Goal: Task Accomplishment & Management: Manage account settings

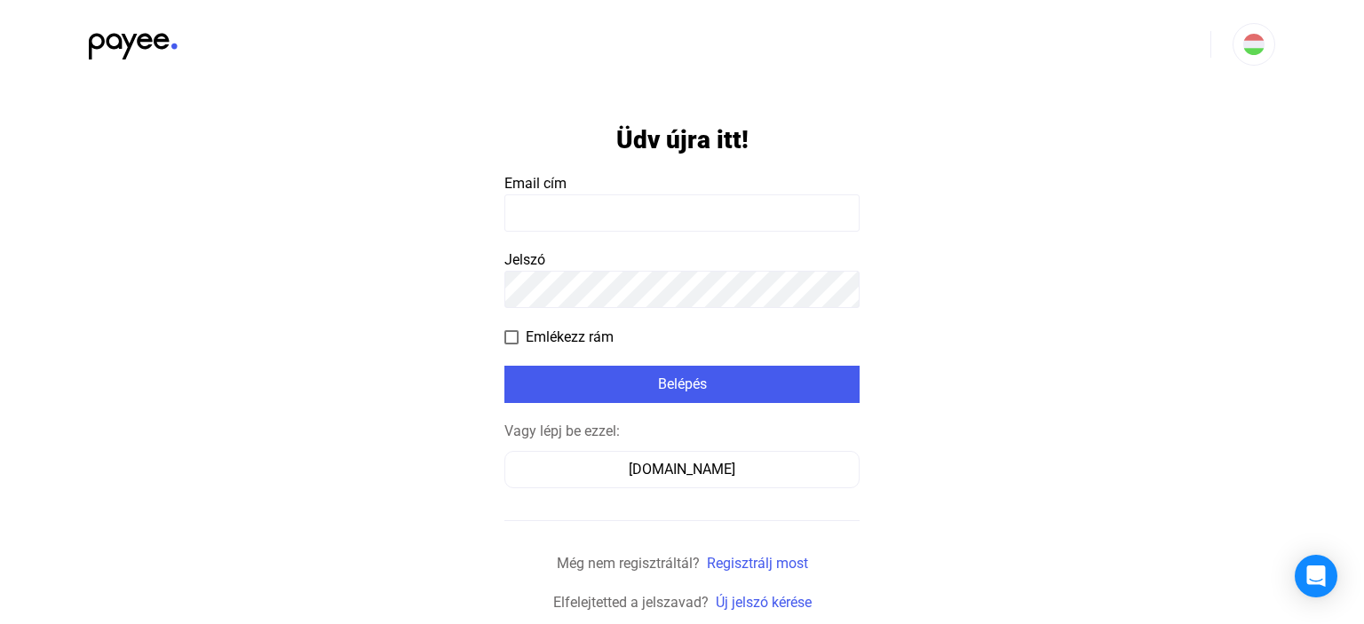
click at [581, 219] on input at bounding box center [681, 212] width 355 height 37
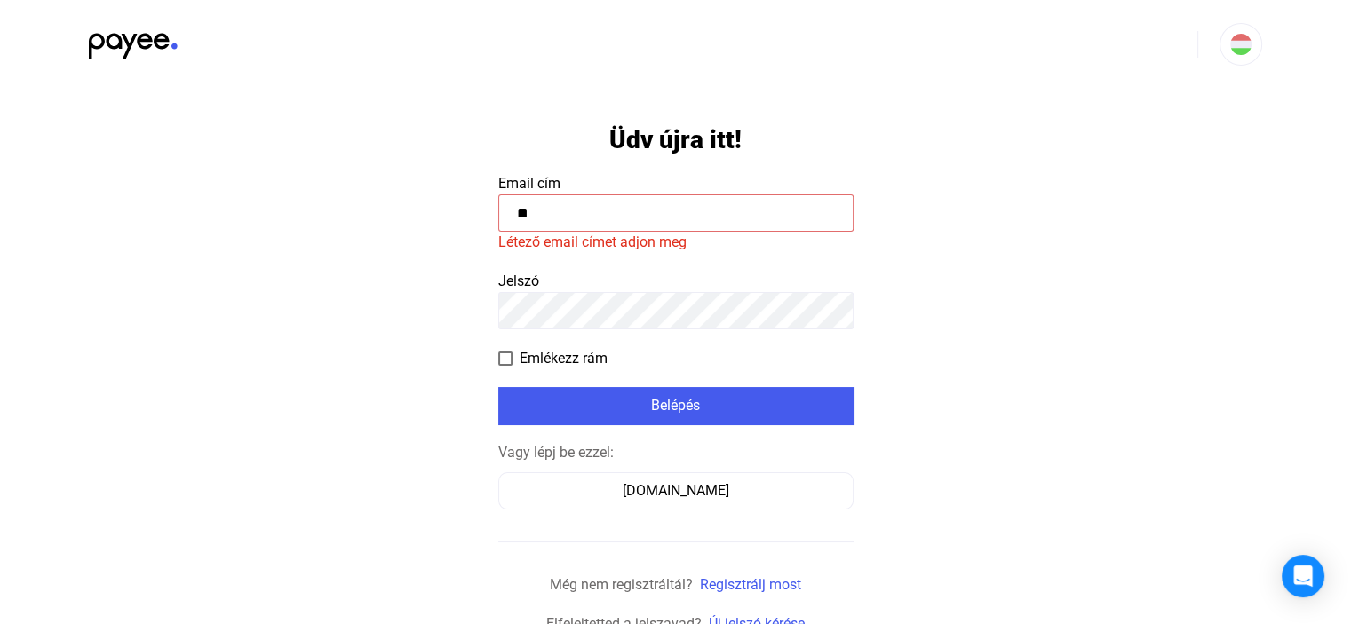
type input "*"
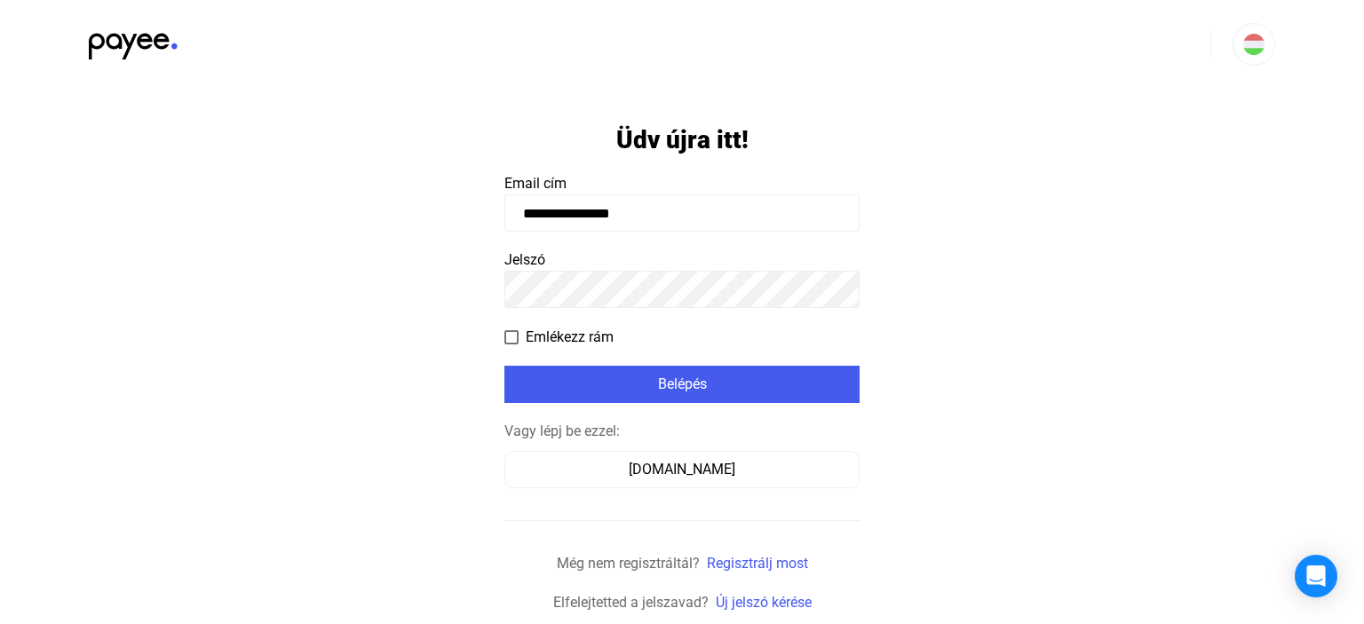
type input "**********"
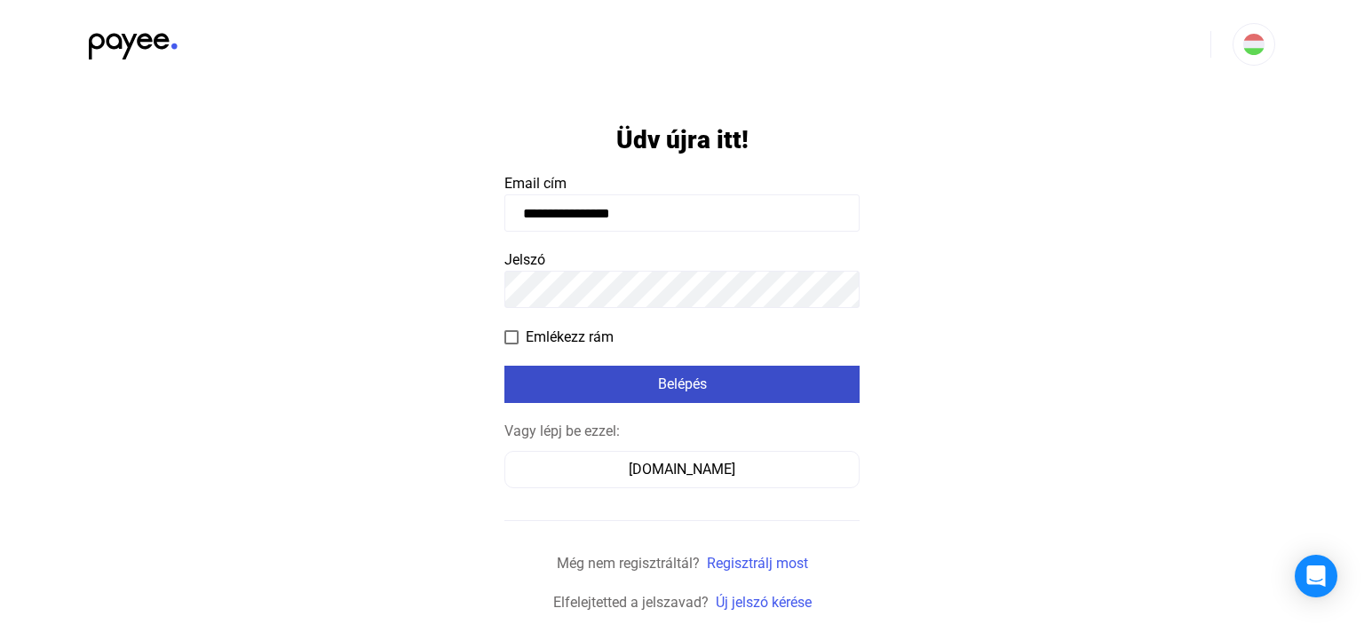
click at [647, 385] on div "Belépés" at bounding box center [682, 384] width 345 height 21
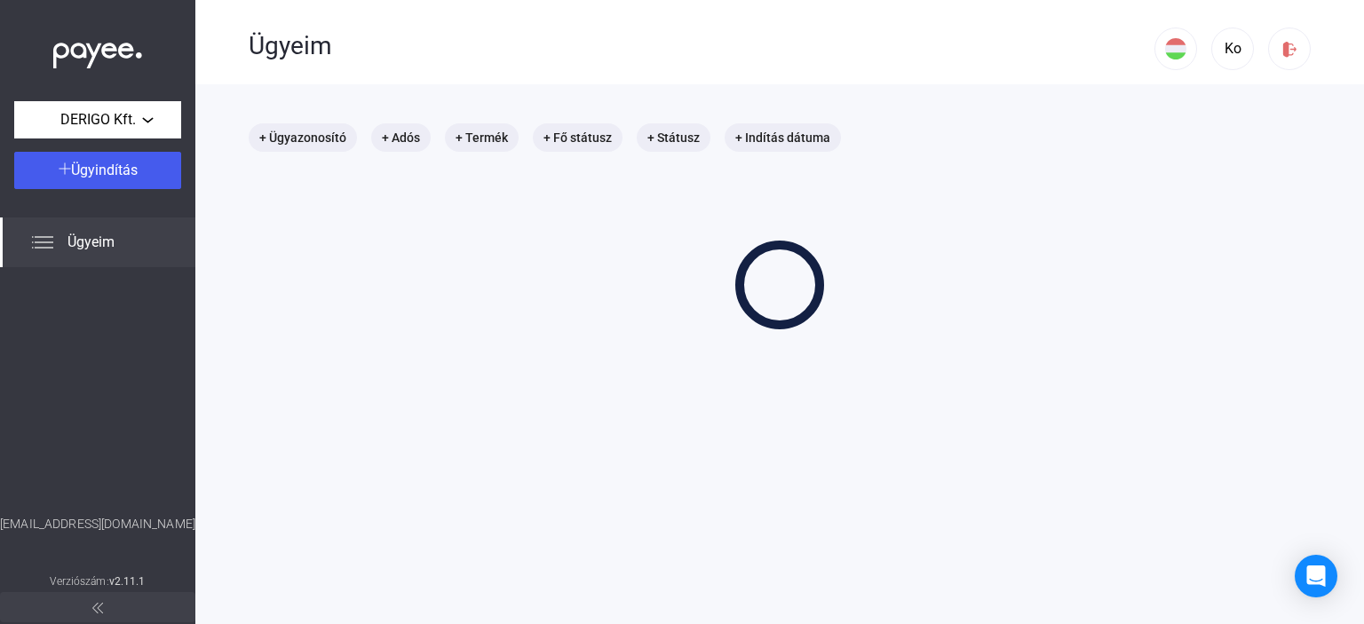
click at [508, 332] on main "+ Ügyazonosító + Adós + Termék + Fő státusz + Státusz + Indítás dátuma" at bounding box center [779, 396] width 1169 height 624
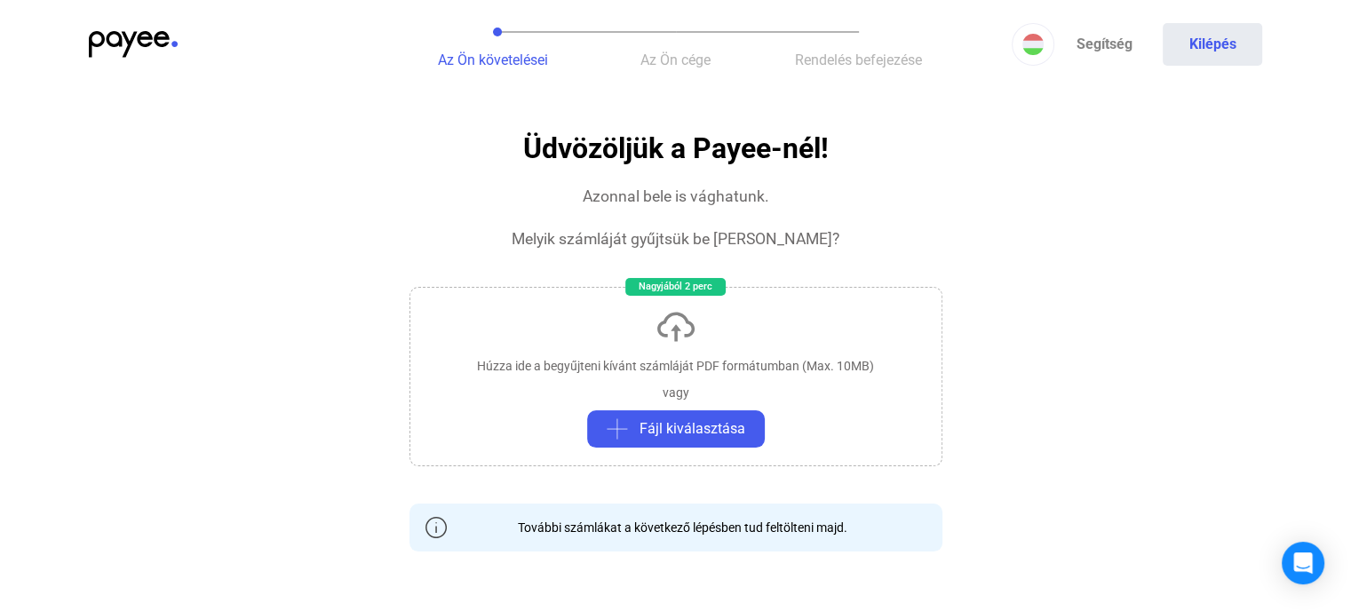
click at [486, 57] on span "Az Ön követelései" at bounding box center [493, 60] width 110 height 17
drag, startPoint x: 85, startPoint y: 29, endPoint x: 94, endPoint y: 37, distance: 11.9
click at [91, 36] on div "Az Ön követelései Az Ön cége Rendelés befejezése Segítség Kilépés" at bounding box center [675, 44] width 1351 height 89
click at [97, 40] on img at bounding box center [133, 44] width 89 height 27
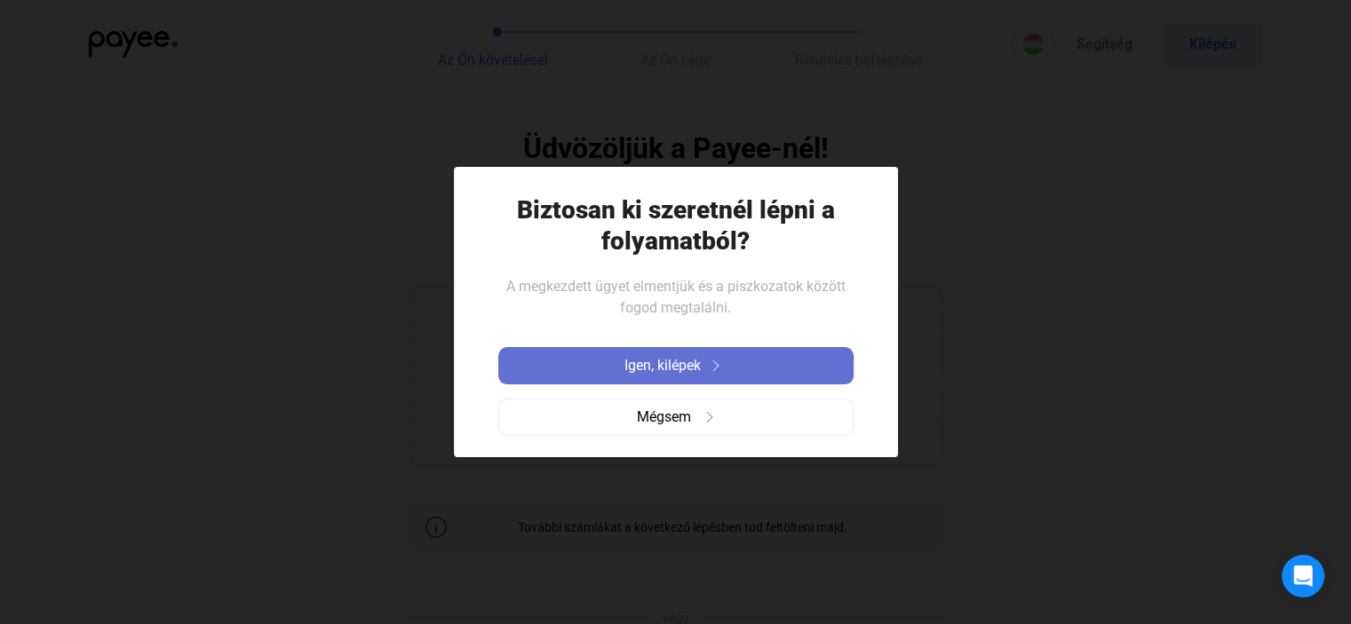
click at [678, 365] on span "Igen, kilépek" at bounding box center [662, 365] width 76 height 21
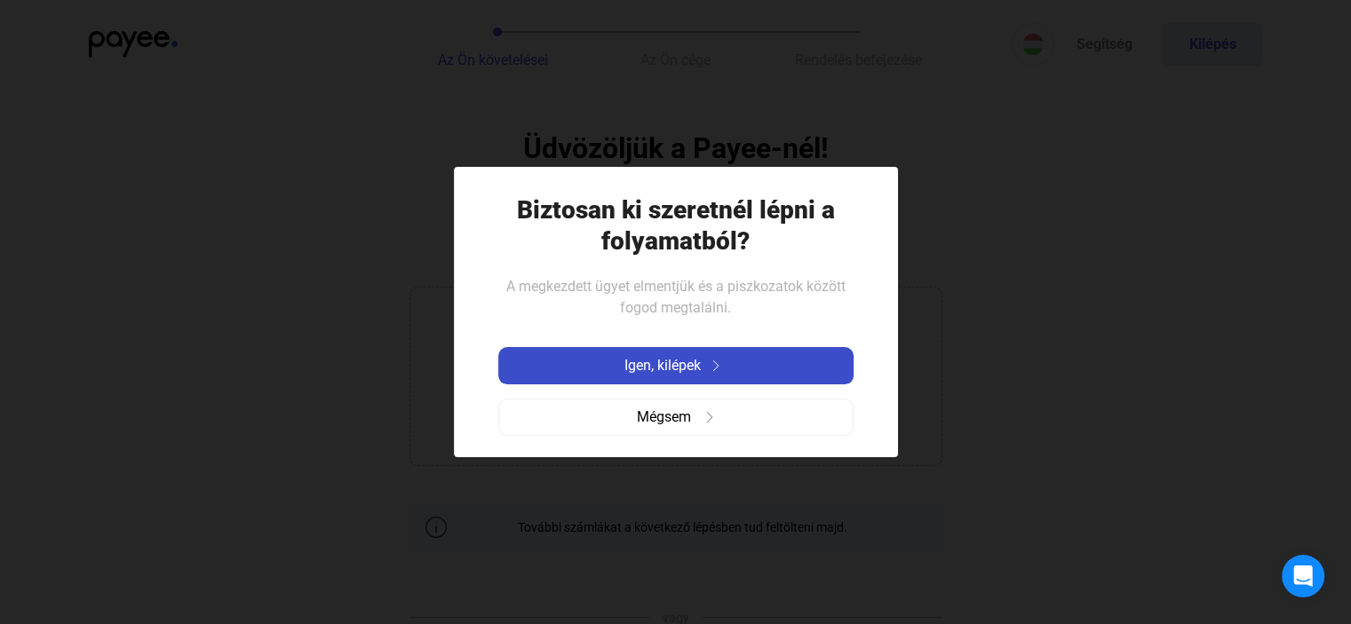
click at [639, 357] on span "Igen, kilépek" at bounding box center [662, 365] width 76 height 21
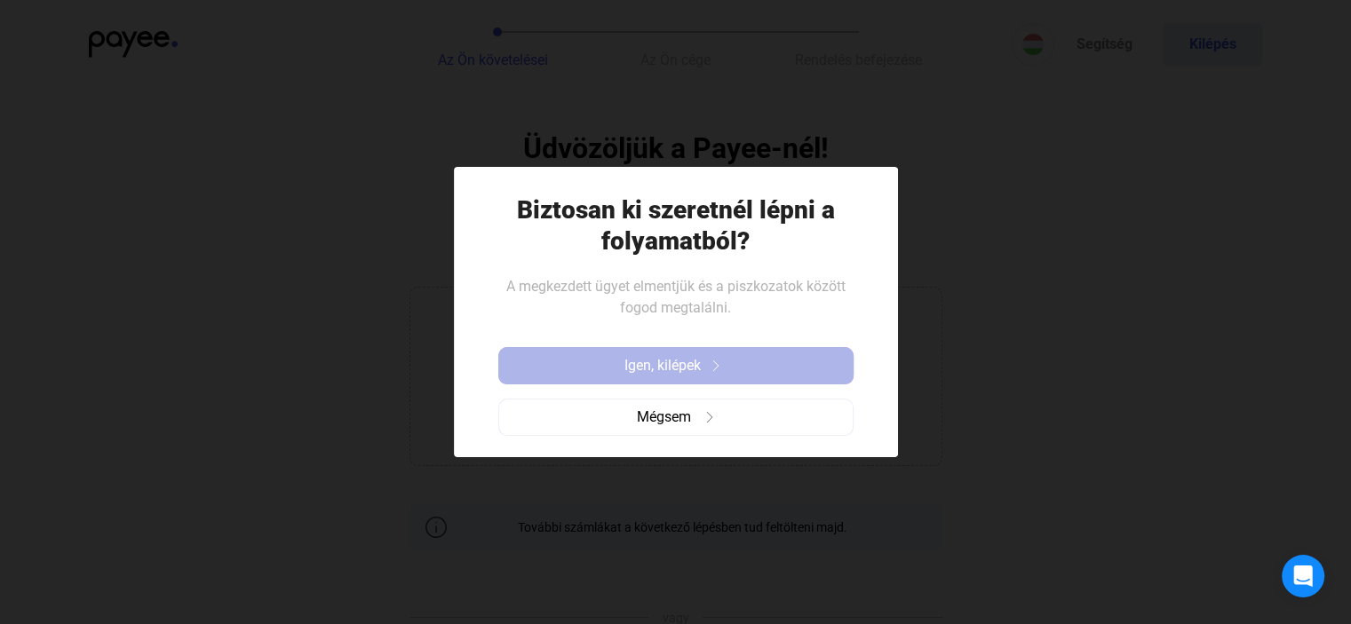
click at [639, 357] on span "Igen, kilépek" at bounding box center [662, 365] width 76 height 21
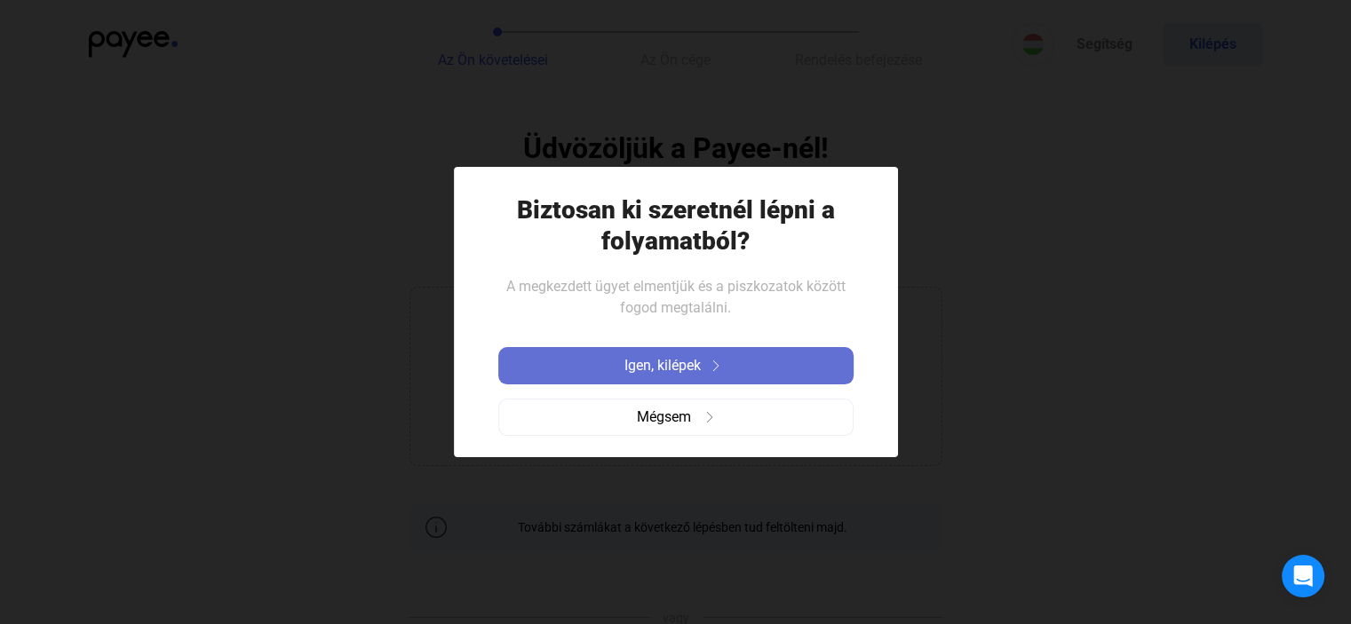
click at [639, 357] on span "Igen, kilépek" at bounding box center [662, 365] width 76 height 21
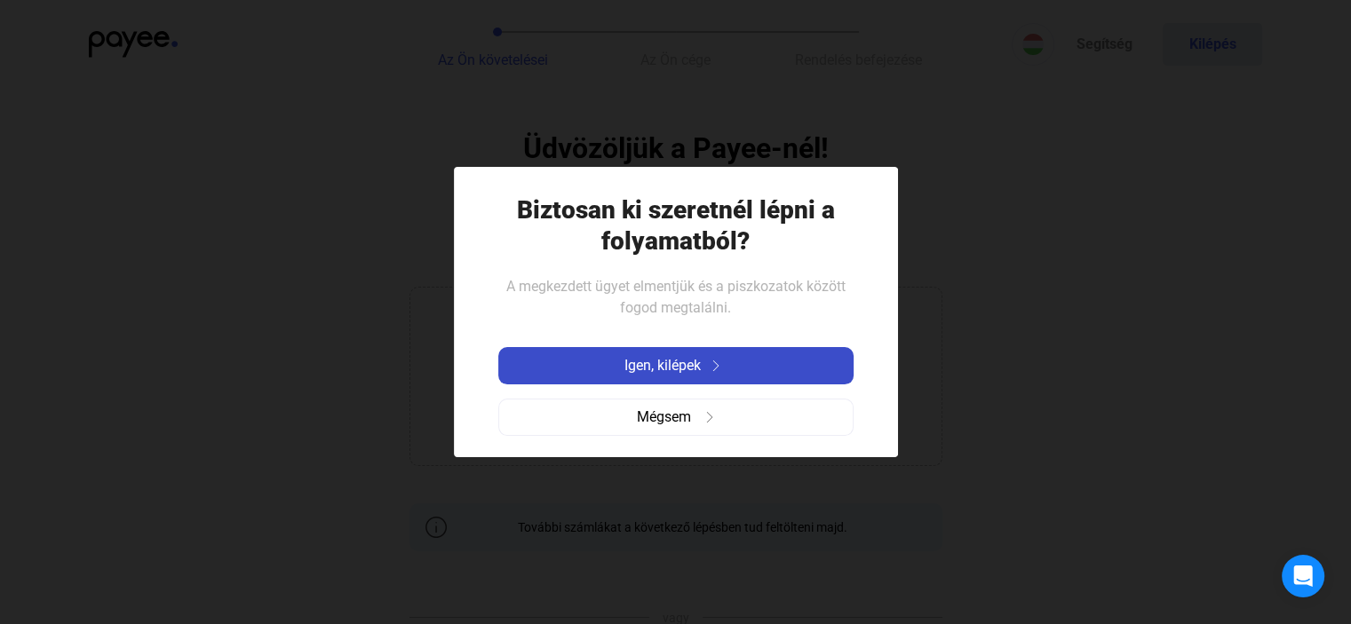
click at [739, 367] on div "Igen, kilépek" at bounding box center [676, 365] width 345 height 21
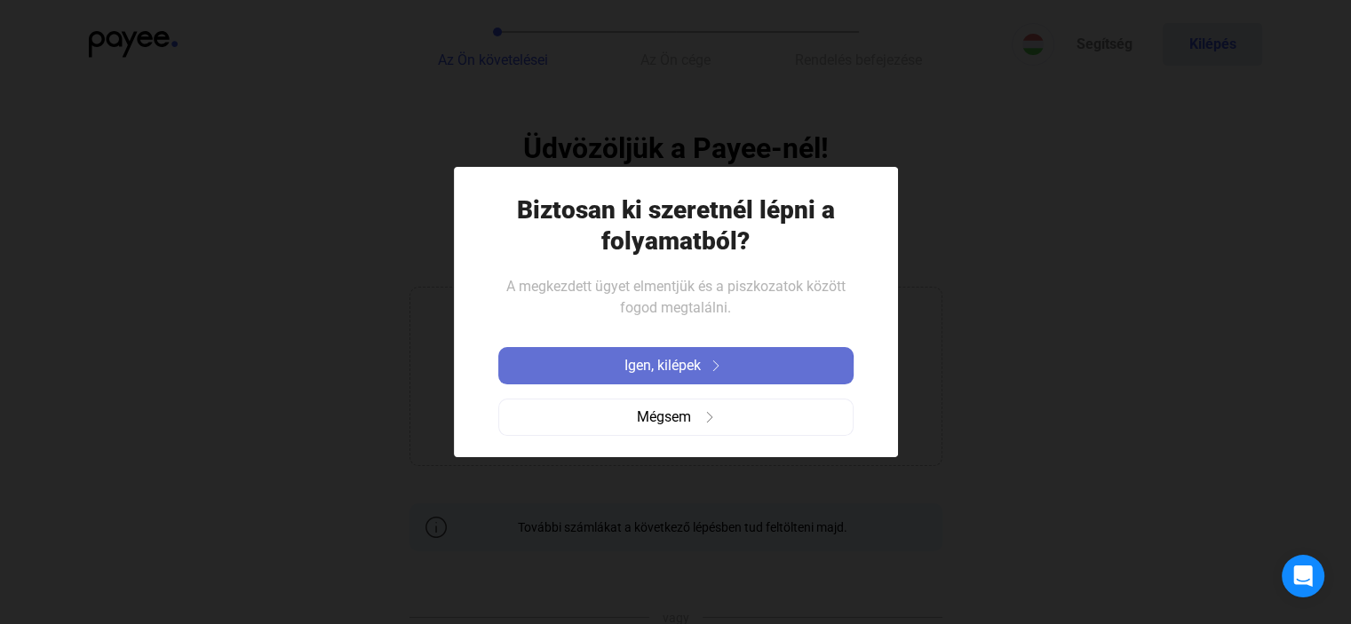
click at [642, 369] on span "Igen, kilépek" at bounding box center [662, 365] width 76 height 21
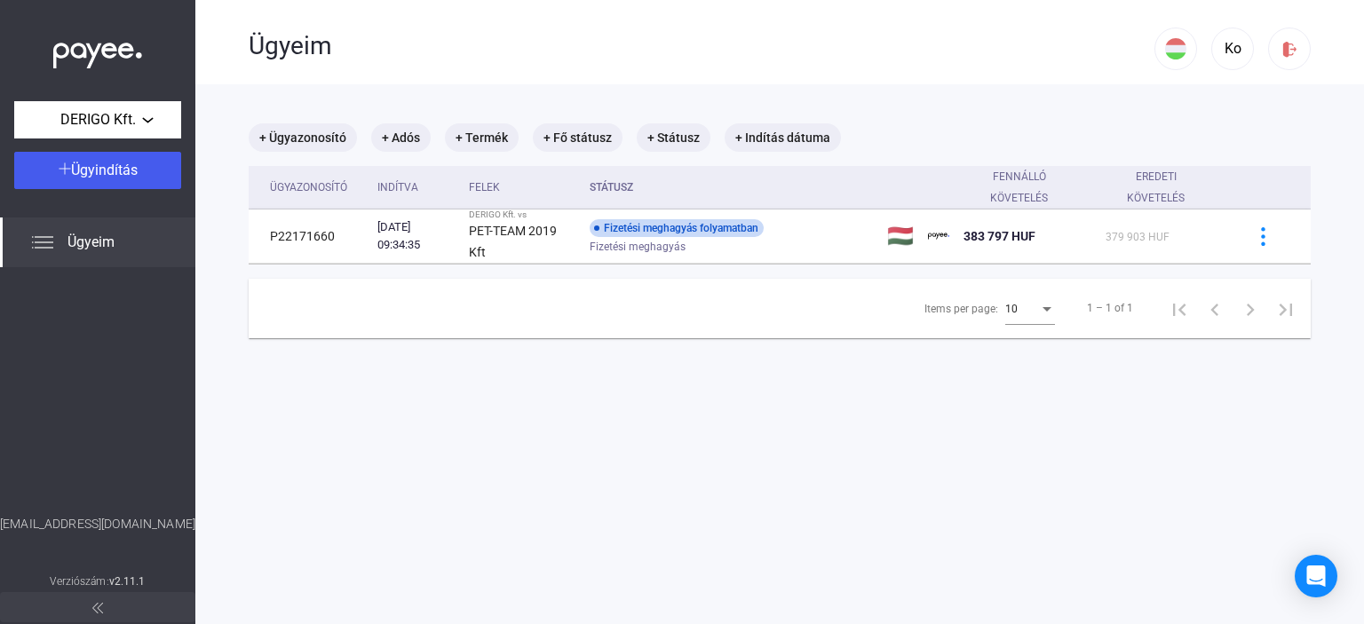
click at [242, 177] on main "+ Ügyazonosító + Adós + Termék + Fő státusz + Státusz + Indítás dátuma Ügyazono…" at bounding box center [779, 396] width 1169 height 624
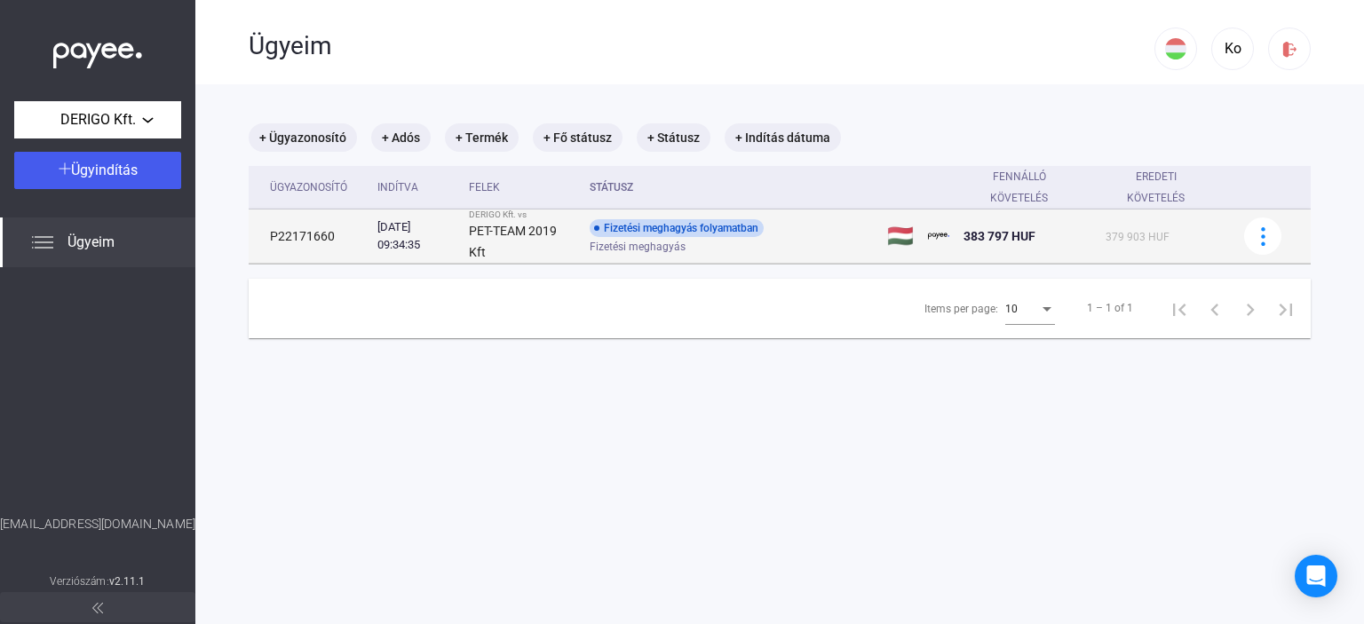
click at [515, 234] on strong "PET-TEAM 2019 Kft" at bounding box center [513, 242] width 88 height 36
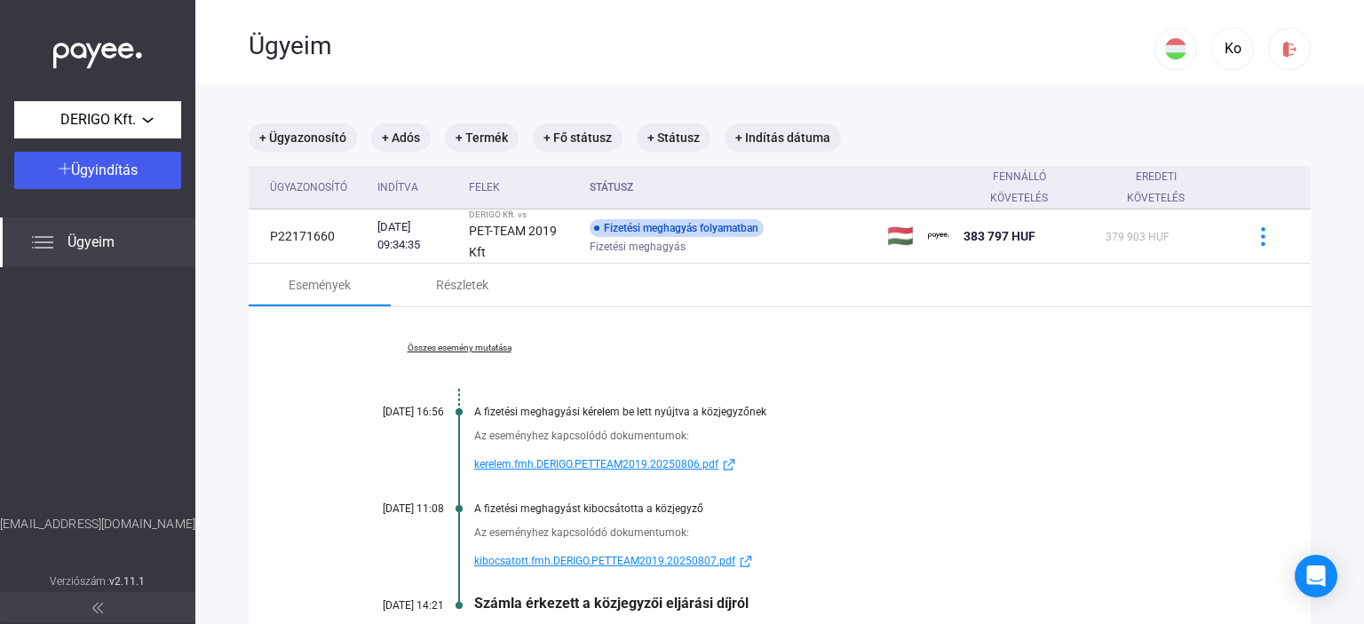
click at [615, 272] on div "Események Részletek" at bounding box center [780, 285] width 1062 height 43
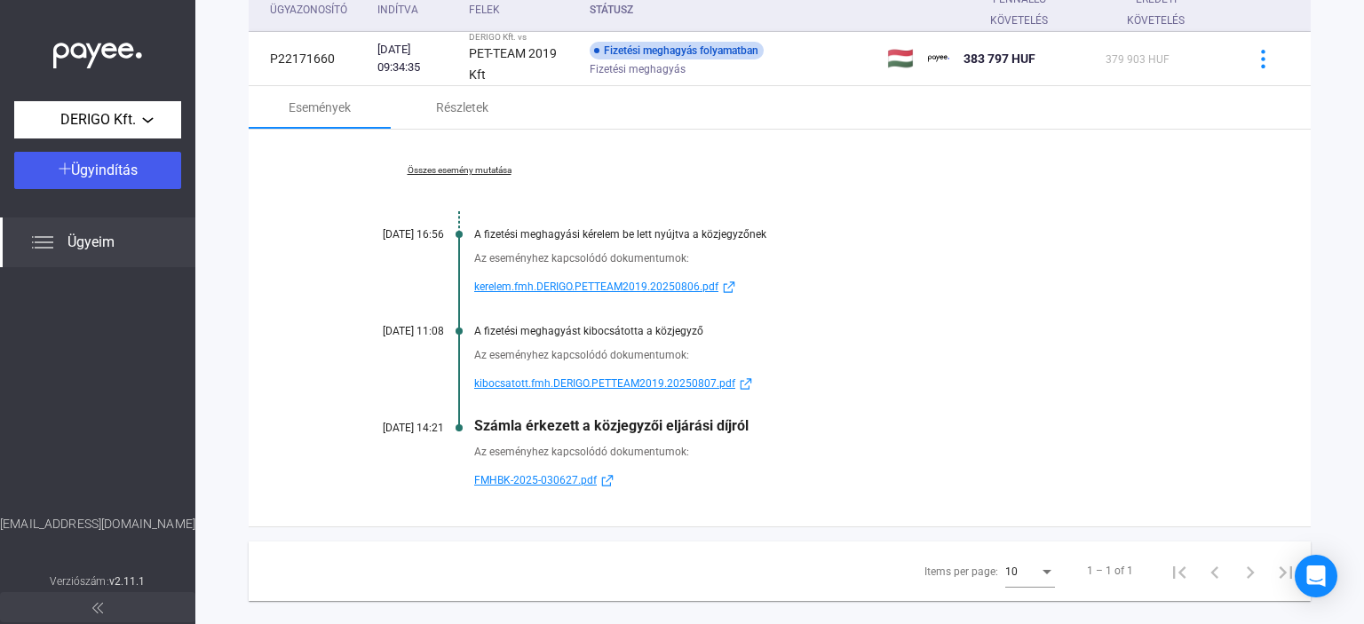
scroll to position [206, 0]
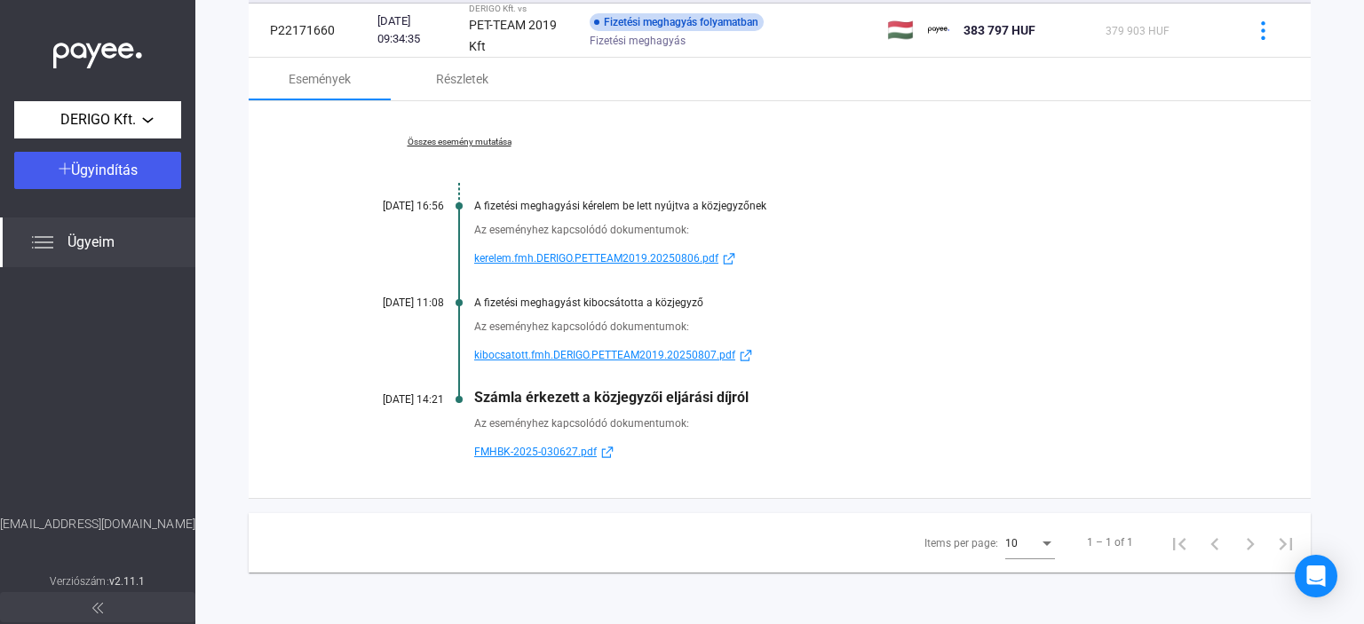
click at [615, 273] on div "Összes esemény mutatása [DATE] 16:56 A fizetési meghagyási kérelem be lett nyúj…" at bounding box center [780, 299] width 1062 height 397
click at [618, 272] on div "Összes esemény mutatása [DATE] 16:56 A fizetési meghagyási kérelem be lett nyúj…" at bounding box center [780, 299] width 1062 height 397
click at [639, 251] on span "kerelem.fmh.DERIGO.PETTEAM2019.20250806.pdf" at bounding box center [596, 258] width 244 height 21
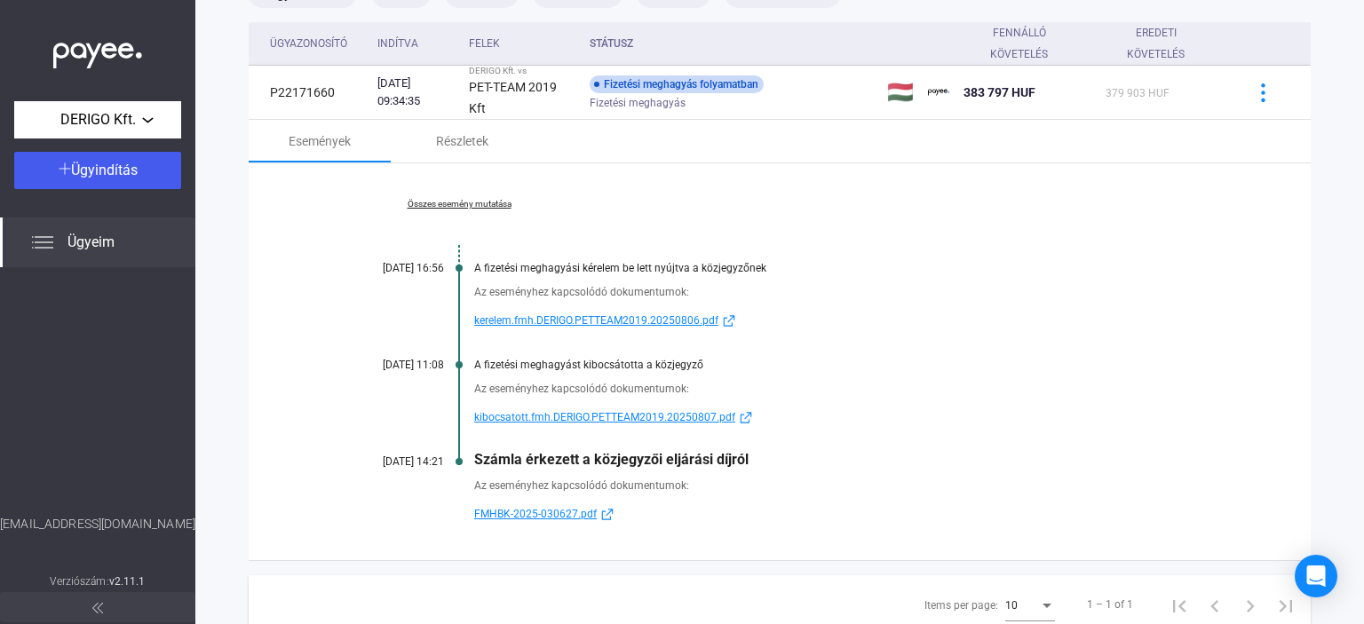
scroll to position [0, 0]
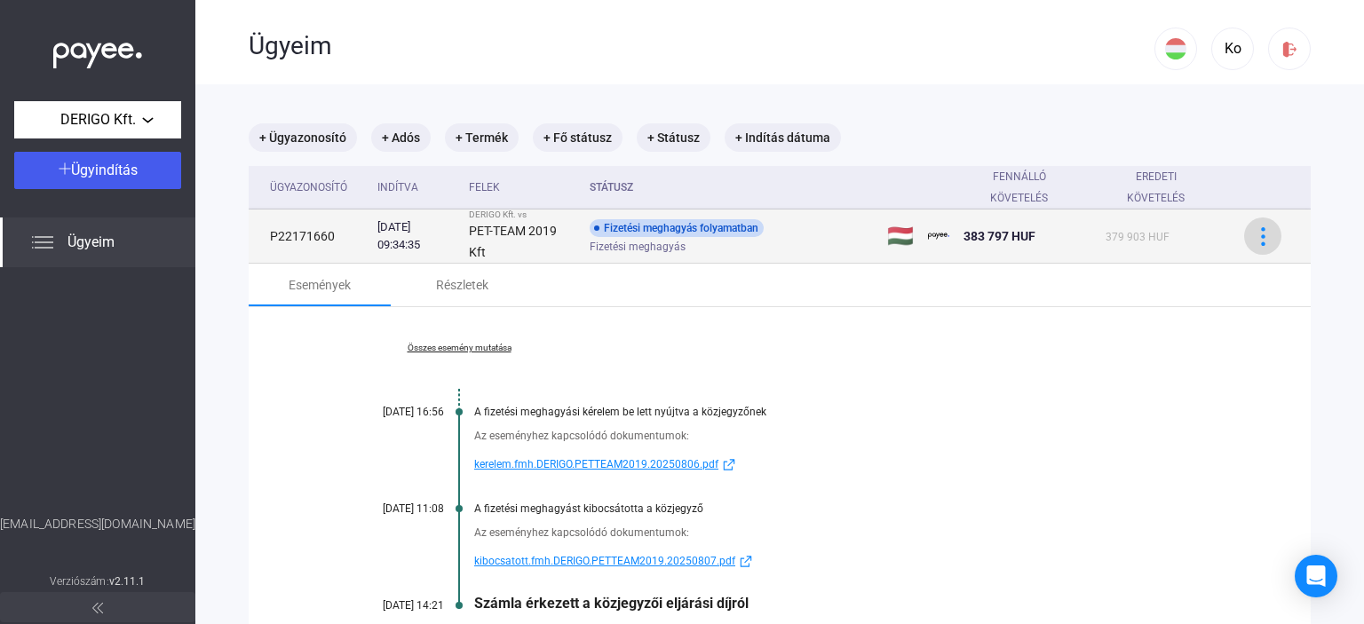
click at [1254, 242] on img at bounding box center [1263, 236] width 19 height 19
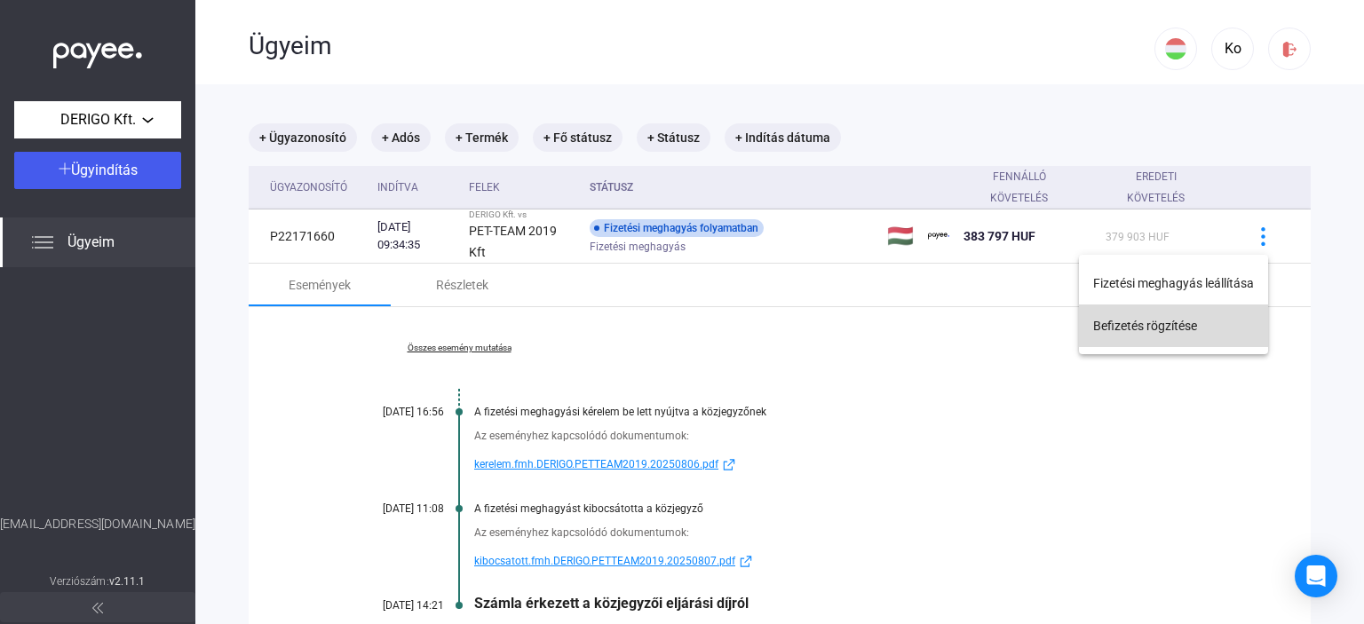
click at [1106, 324] on button "Befizetés rögzítése" at bounding box center [1173, 326] width 189 height 43
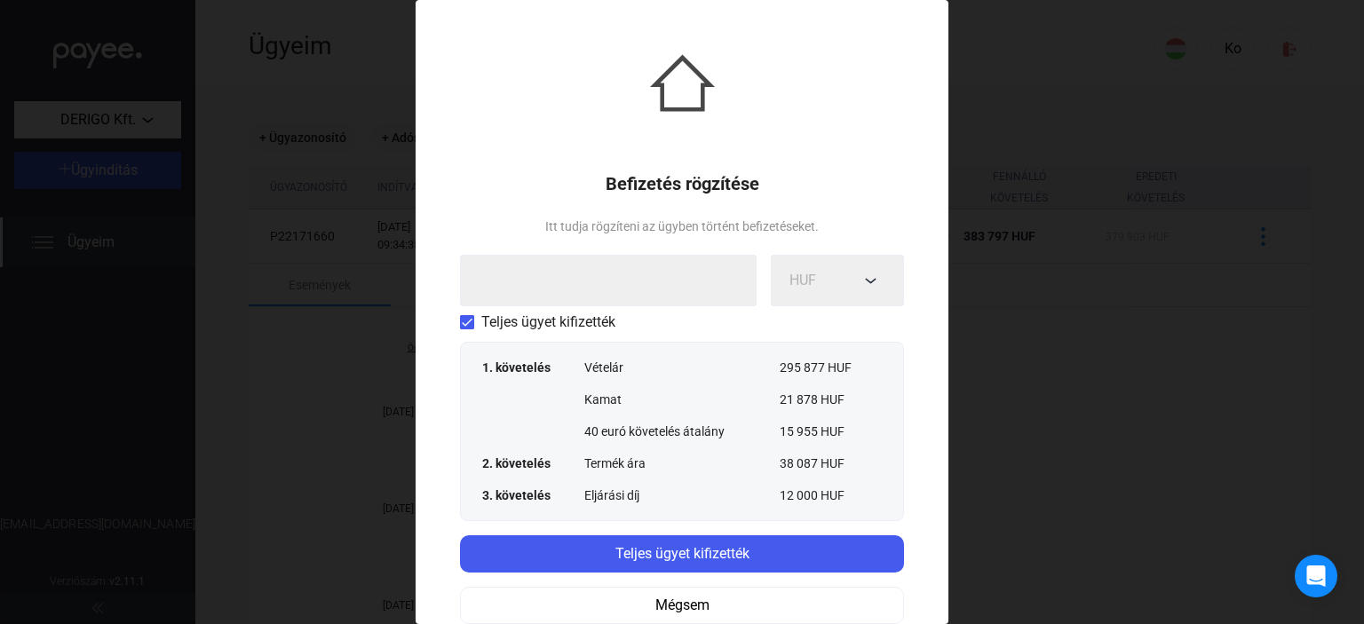
scroll to position [21, 0]
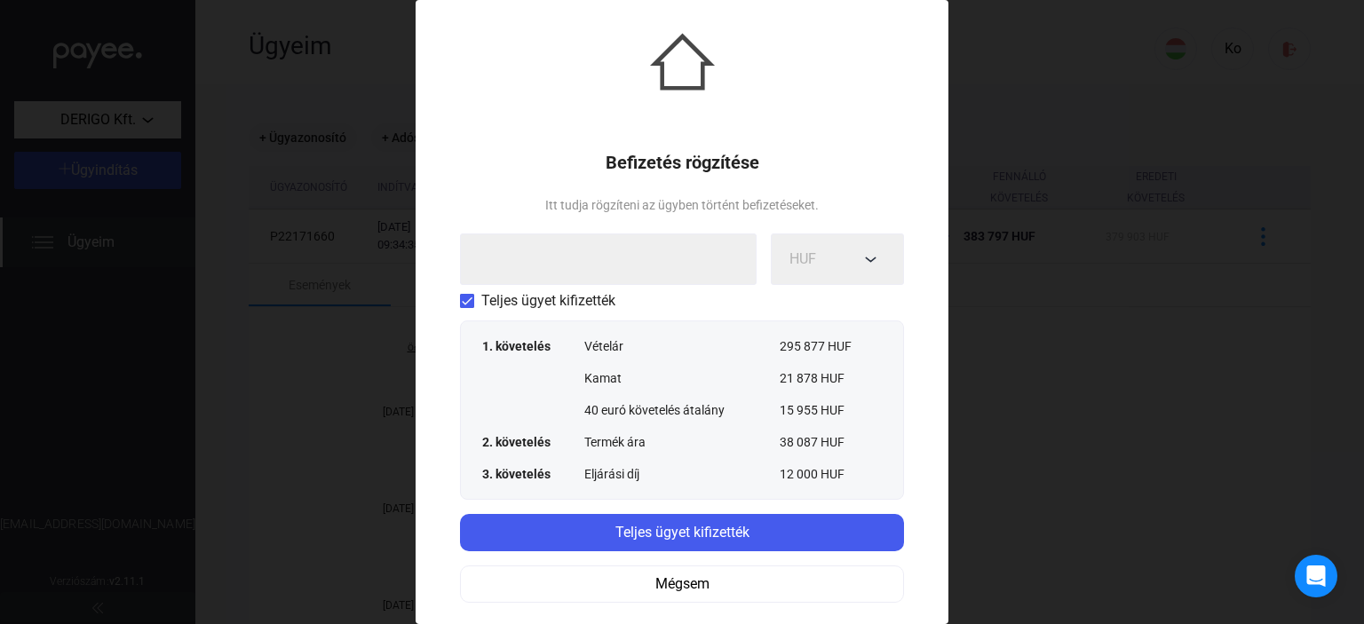
click at [597, 202] on div "Itt tudja rögzíteni az ügyben történt befizetéseket." at bounding box center [682, 204] width 274 height 21
click at [726, 347] on div "Vételár" at bounding box center [681, 346] width 195 height 18
click at [792, 344] on div "295 877 HUF" at bounding box center [831, 346] width 102 height 18
click at [555, 350] on div "1. követelés" at bounding box center [533, 346] width 102 height 18
click at [466, 302] on span at bounding box center [467, 301] width 14 height 14
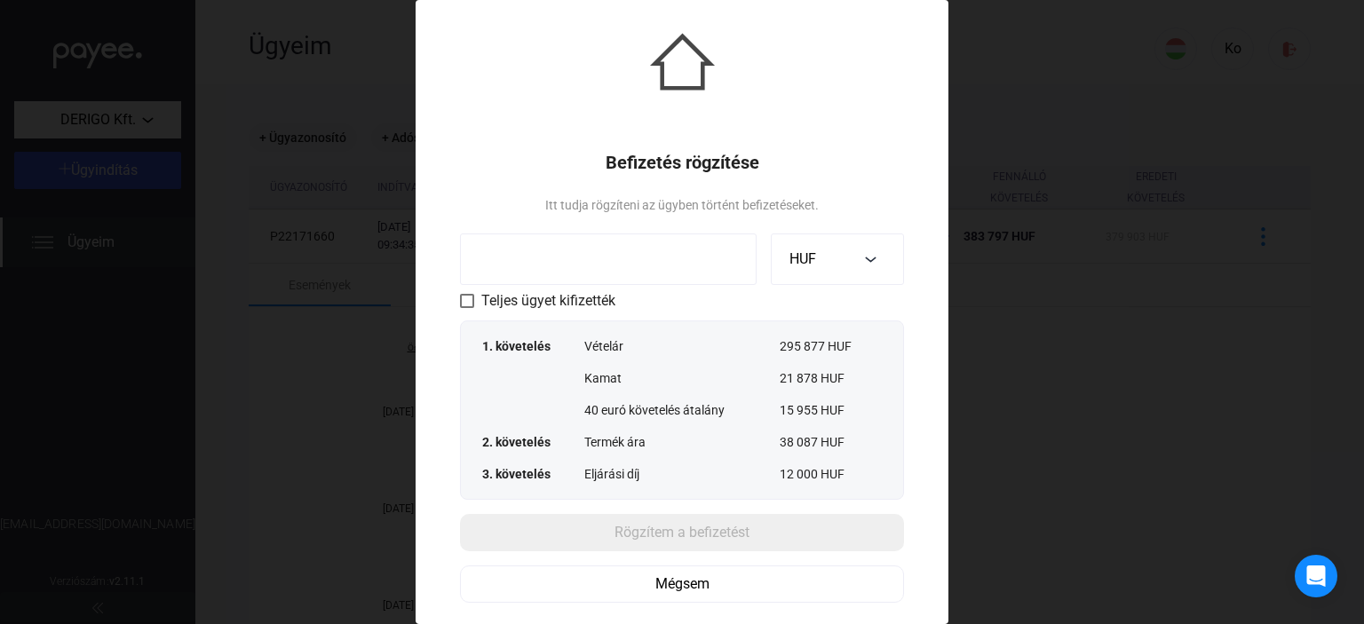
click at [571, 269] on input at bounding box center [608, 260] width 297 height 52
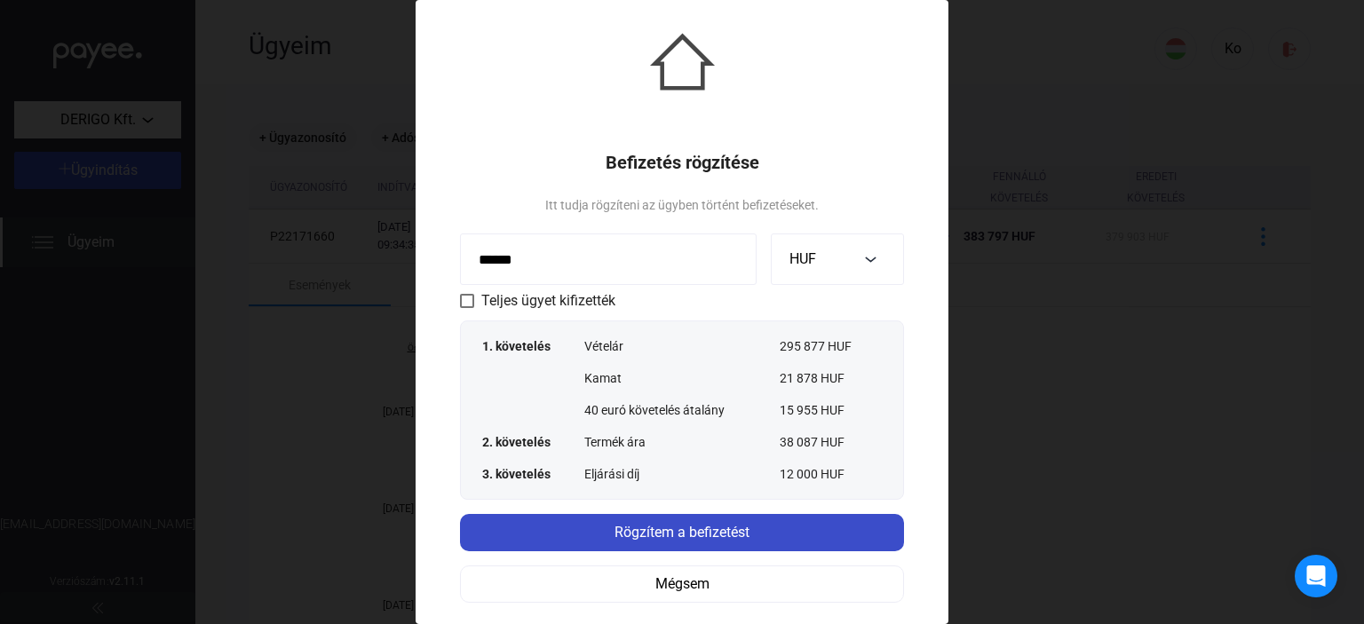
type input "******"
click at [685, 535] on div "Rögzítem a befizetést" at bounding box center [681, 532] width 433 height 21
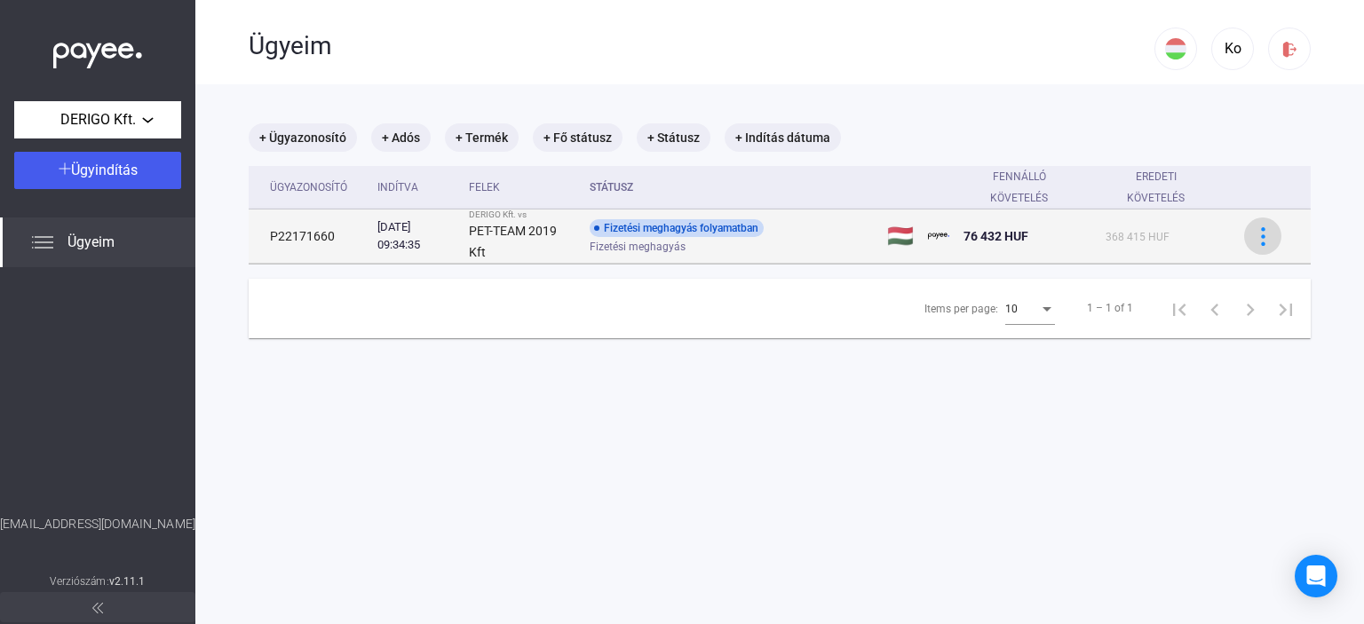
click at [1254, 227] on img at bounding box center [1263, 236] width 19 height 19
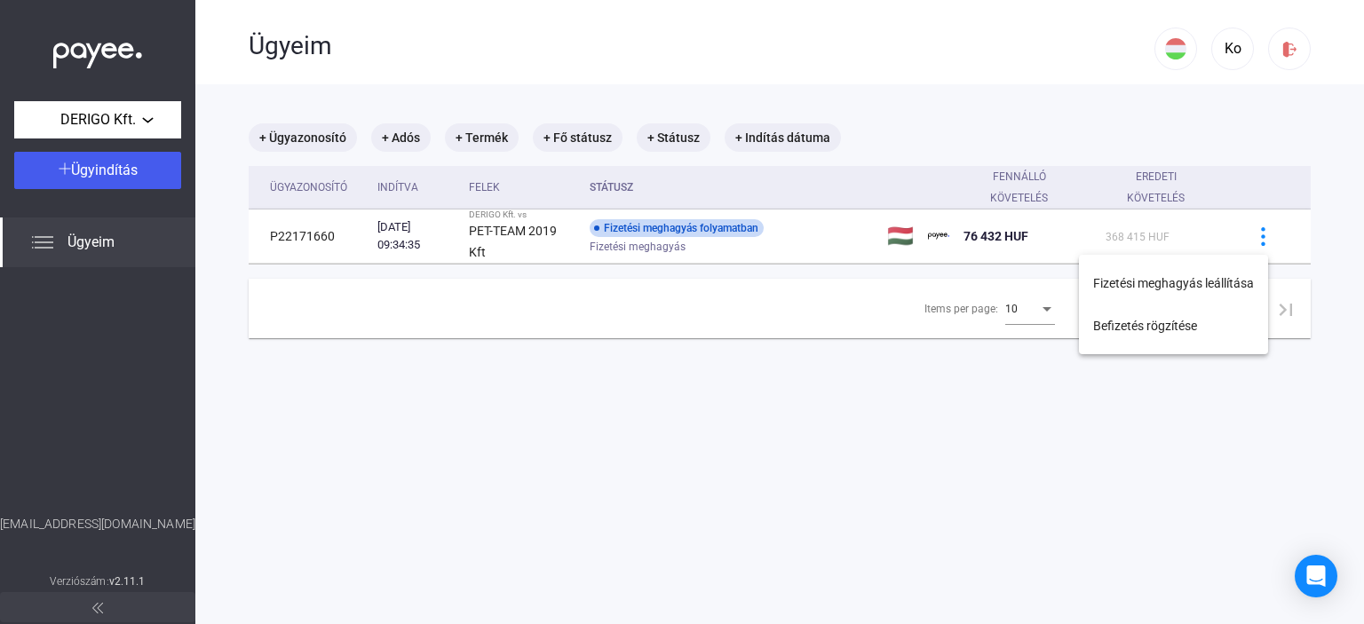
click at [777, 312] on div at bounding box center [682, 312] width 1364 height 624
drag, startPoint x: 114, startPoint y: 523, endPoint x: 199, endPoint y: 528, distance: 85.4
click at [199, 528] on div "DERIGO Kft. Ügyindítás Ügyeim [EMAIL_ADDRESS][DOMAIN_NAME] Verziószám: v2.11.1 …" at bounding box center [682, 312] width 1364 height 624
click at [90, 503] on div at bounding box center [97, 391] width 195 height 248
drag, startPoint x: 43, startPoint y: 521, endPoint x: 149, endPoint y: 517, distance: 106.7
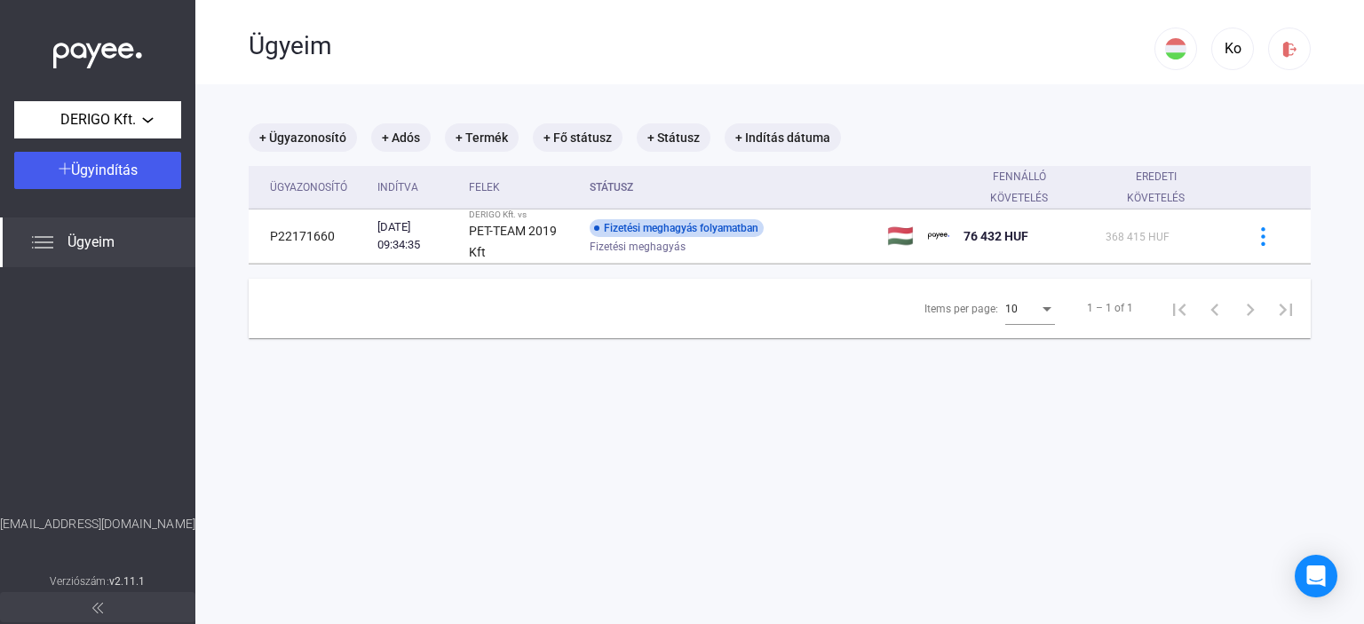
click at [149, 517] on div "[EMAIL_ADDRESS][DOMAIN_NAME]" at bounding box center [97, 543] width 195 height 56
copy div "[EMAIL_ADDRESS][DOMAIN_NAME]"
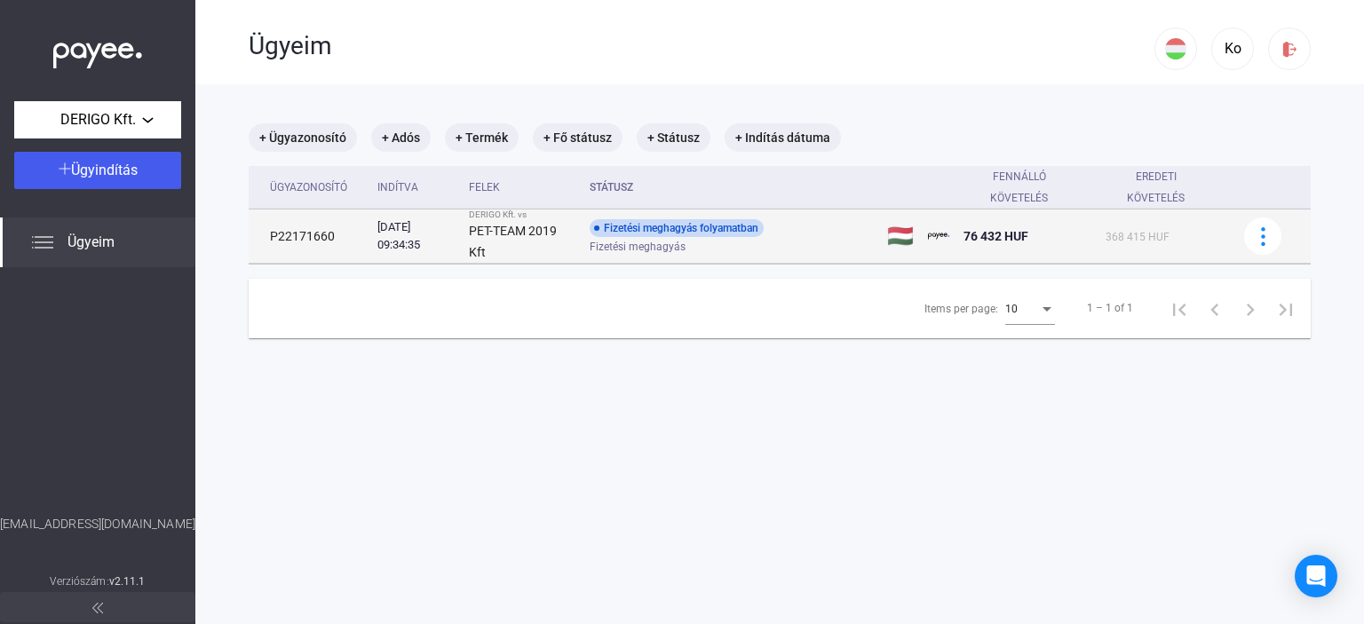
drag, startPoint x: 248, startPoint y: 234, endPoint x: 334, endPoint y: 234, distance: 86.1
click at [334, 234] on main "+ Ügyazonosító + Adós + Termék + Fő státusz + Státusz + Indítás dátuma Ügyazono…" at bounding box center [779, 396] width 1169 height 624
click at [353, 234] on td "P22171660" at bounding box center [310, 237] width 122 height 54
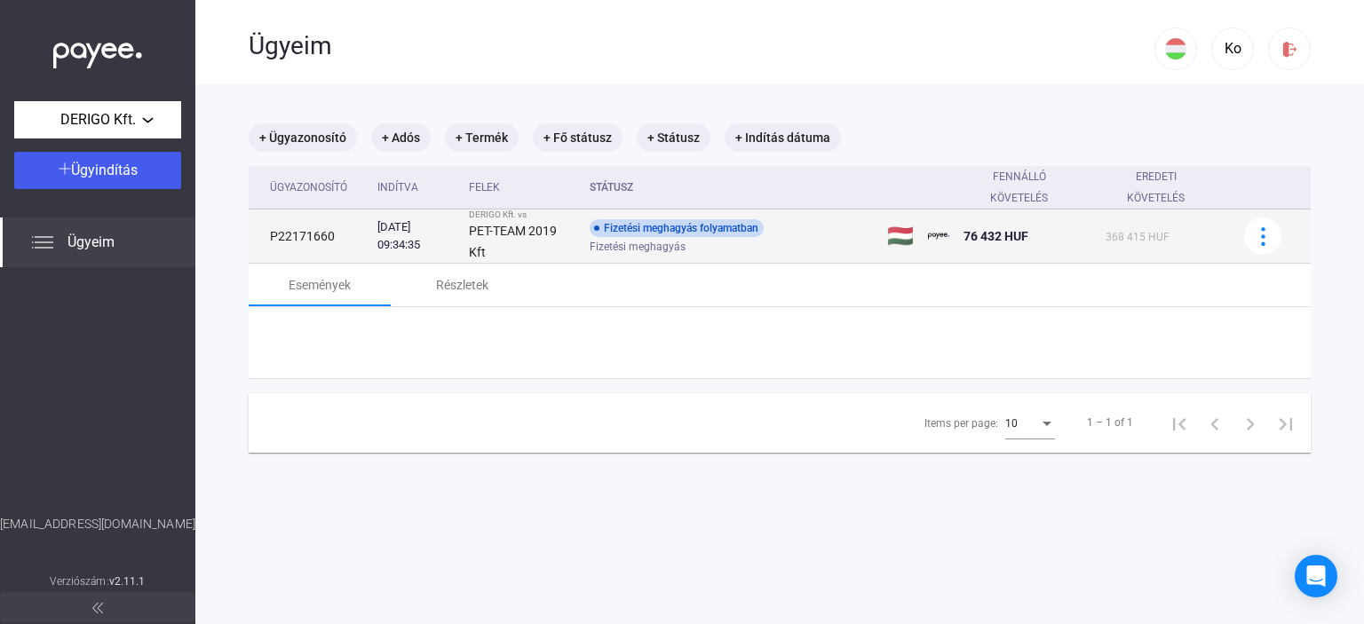
click at [348, 234] on td "P22171660" at bounding box center [310, 237] width 122 height 54
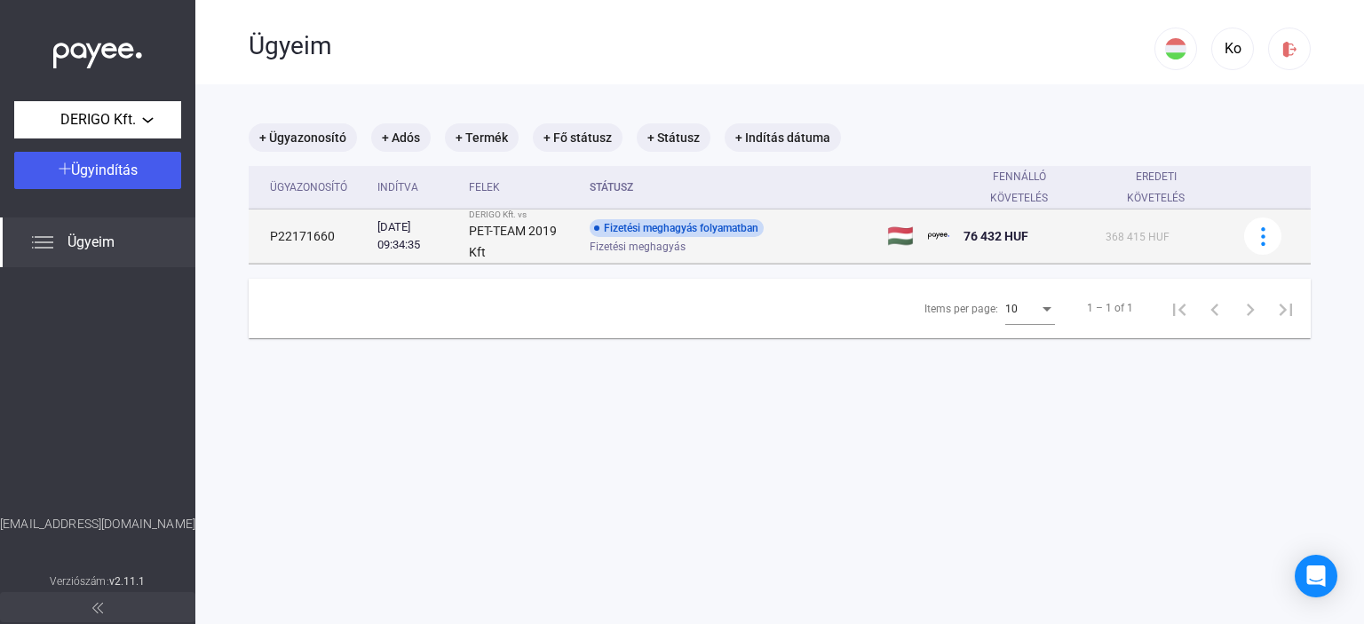
drag, startPoint x: 347, startPoint y: 234, endPoint x: 269, endPoint y: 238, distance: 78.3
click at [269, 238] on td "P22171660" at bounding box center [310, 237] width 122 height 54
copy td "P22171660"
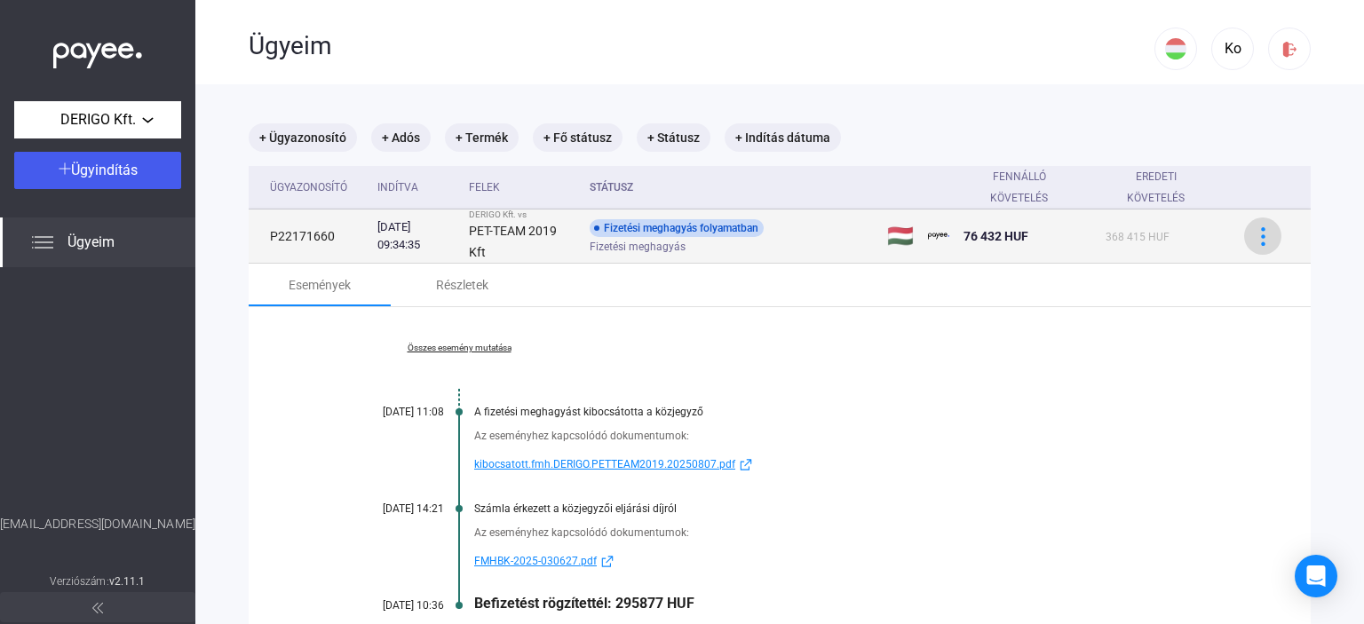
click at [1254, 243] on img at bounding box center [1263, 236] width 19 height 19
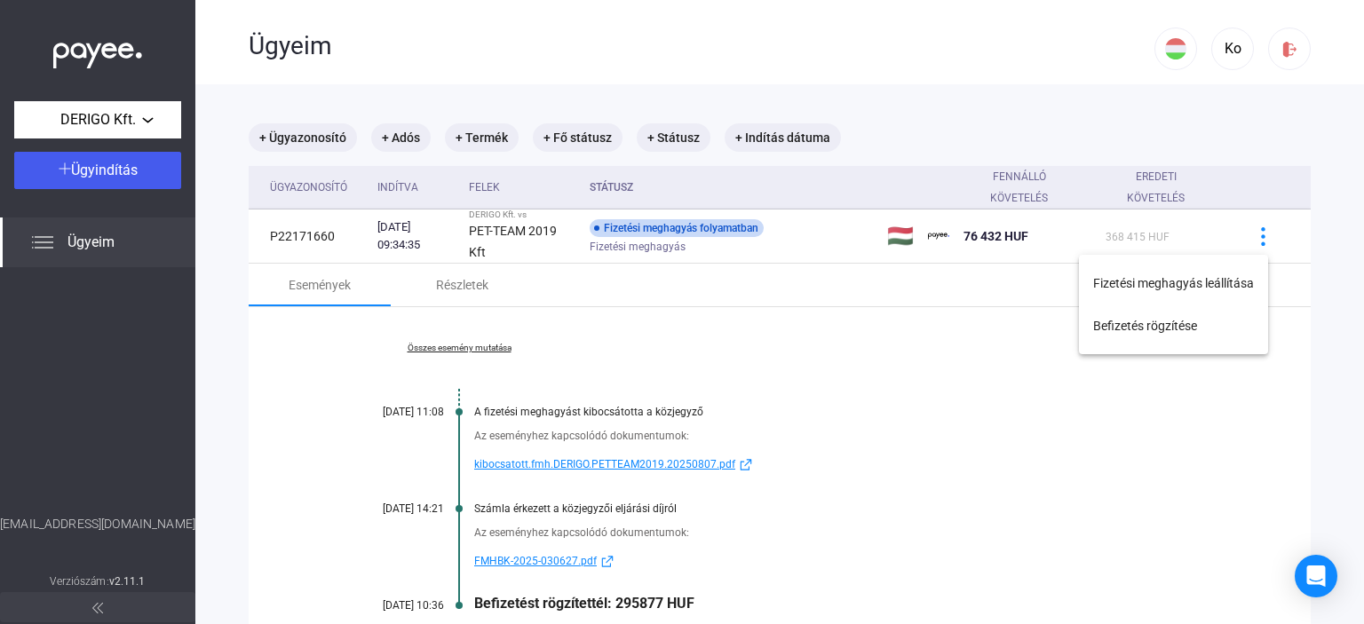
click at [888, 354] on div at bounding box center [682, 312] width 1364 height 624
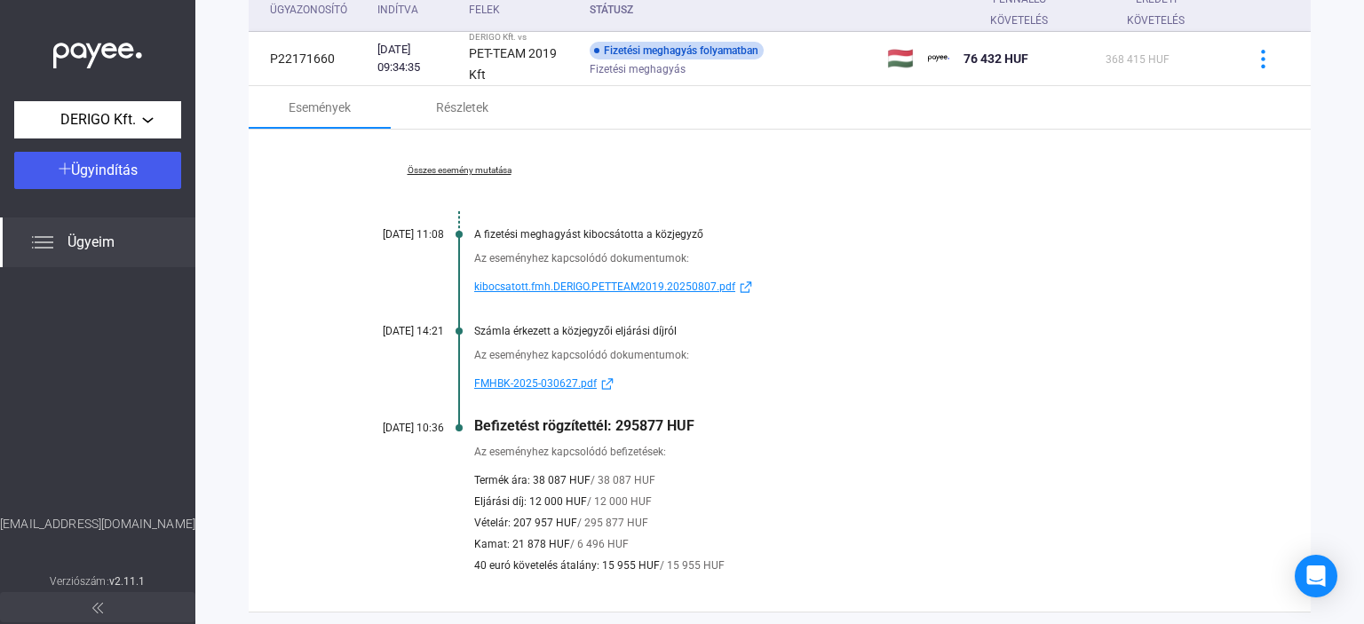
scroll to position [0, 0]
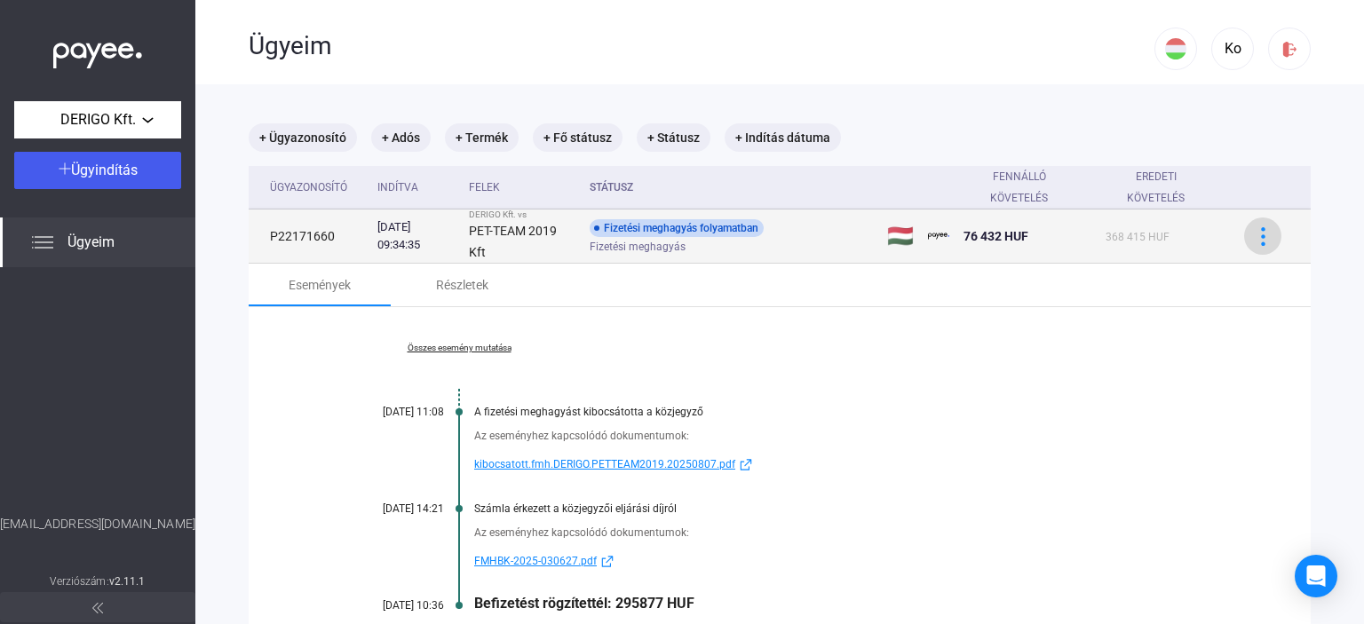
click at [1254, 235] on img at bounding box center [1263, 236] width 19 height 19
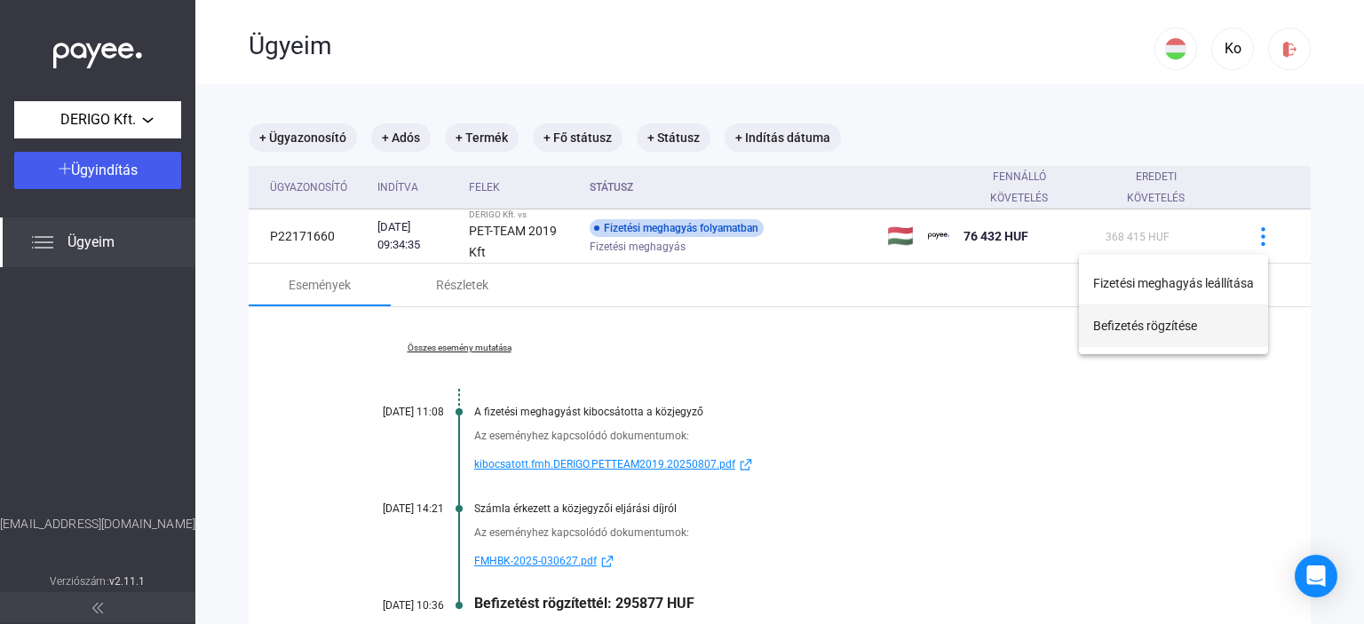
click at [1118, 322] on button "Befizetés rögzítése" at bounding box center [1173, 326] width 189 height 43
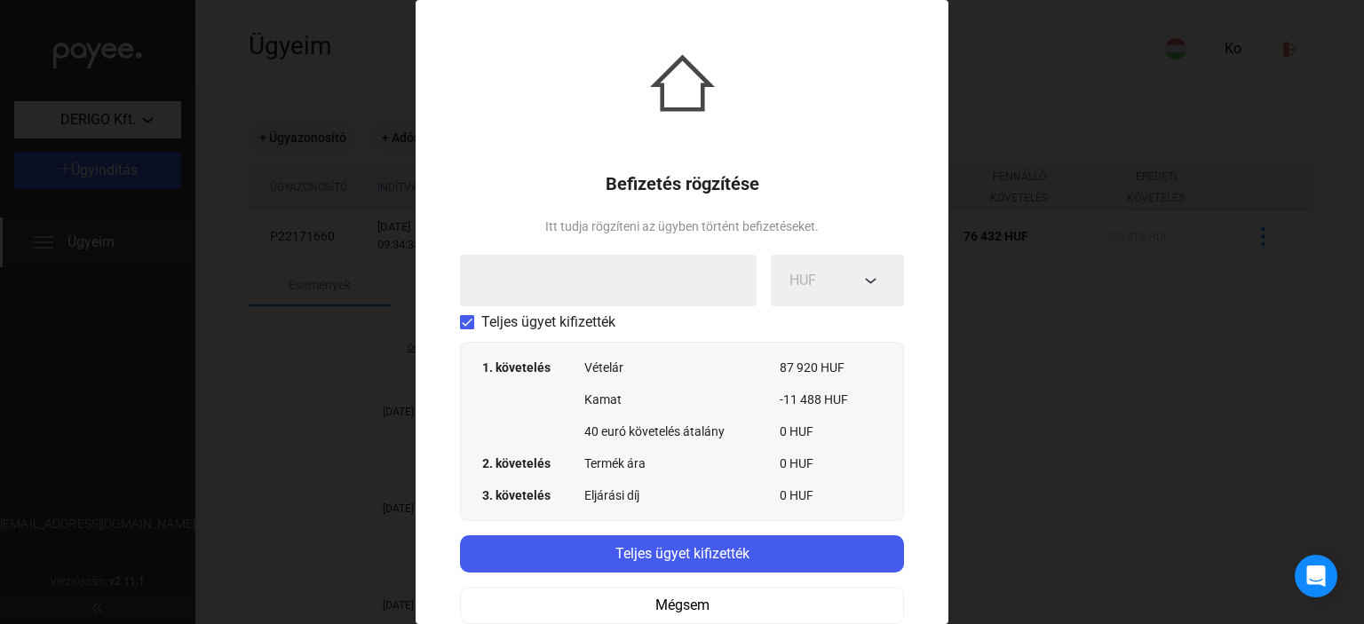
scroll to position [21, 0]
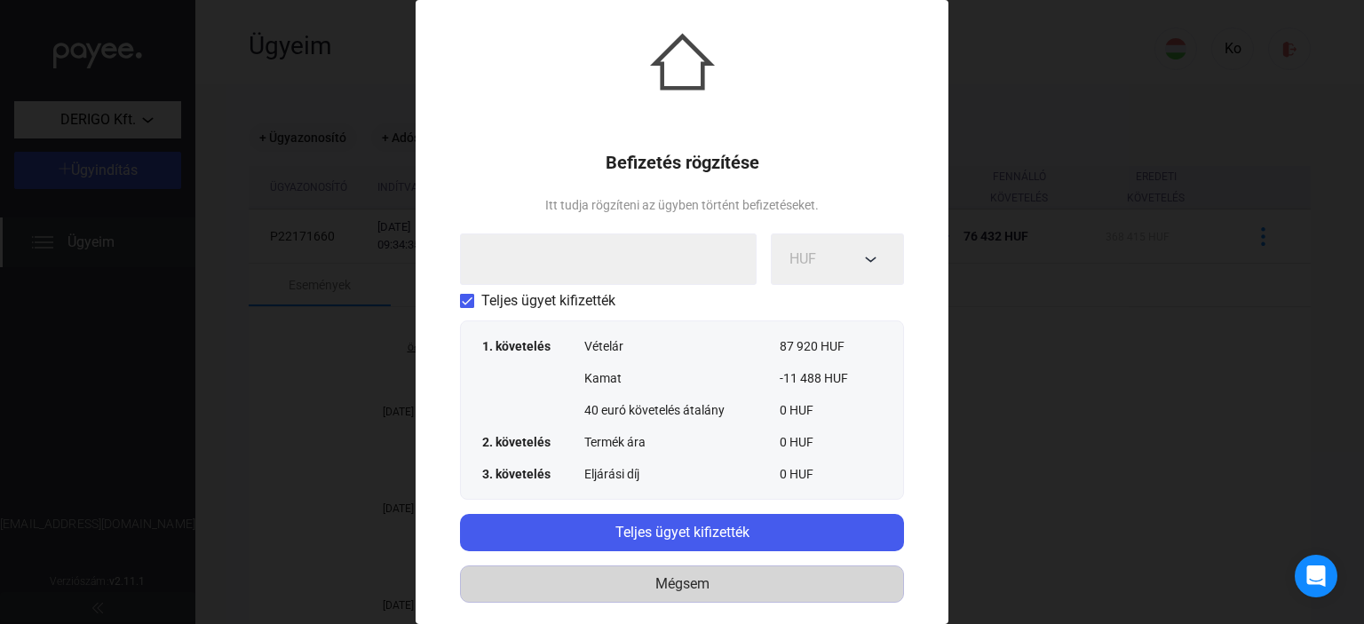
click at [693, 580] on div "Mégsem" at bounding box center [682, 584] width 432 height 21
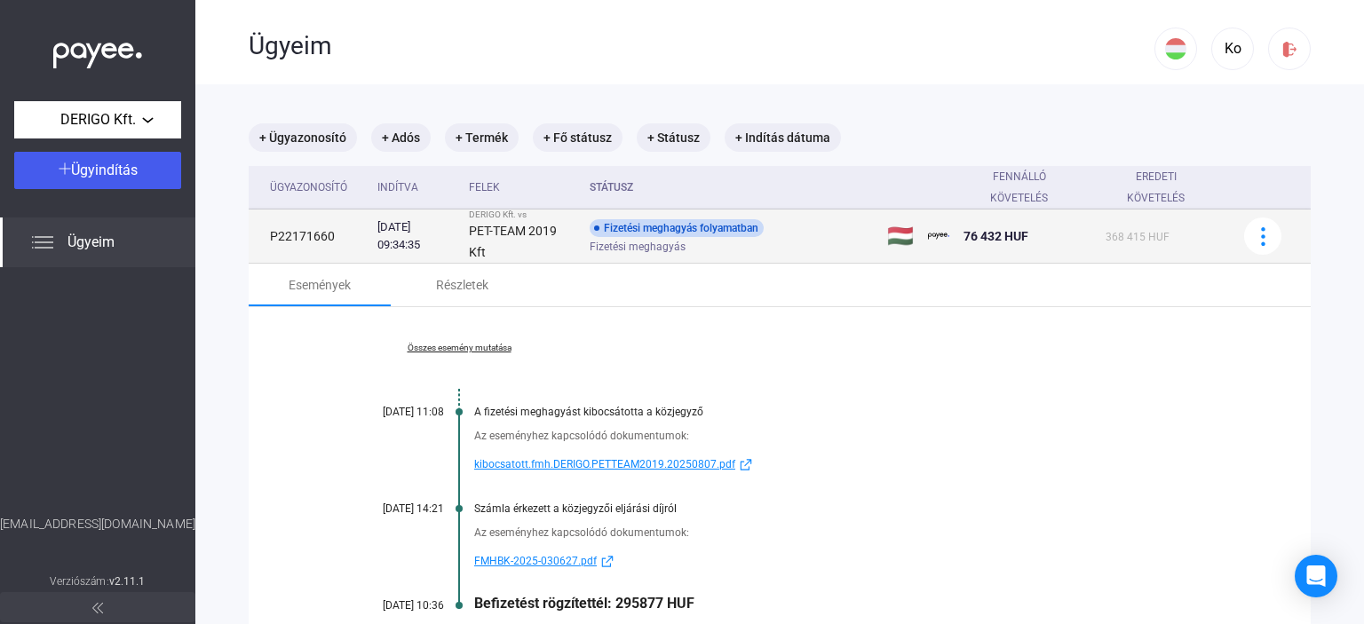
click at [1158, 251] on td "368 415 HUF" at bounding box center [1164, 237] width 131 height 54
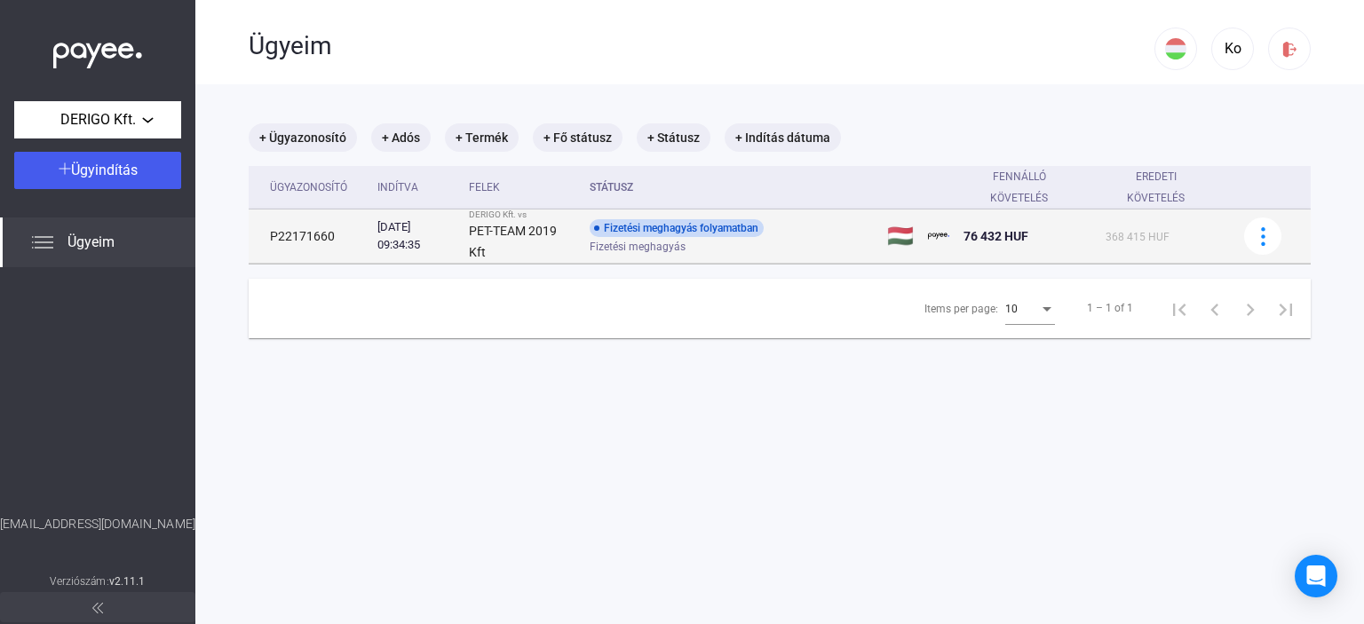
click at [1059, 232] on div "76 432 HUF" at bounding box center [1028, 236] width 128 height 21
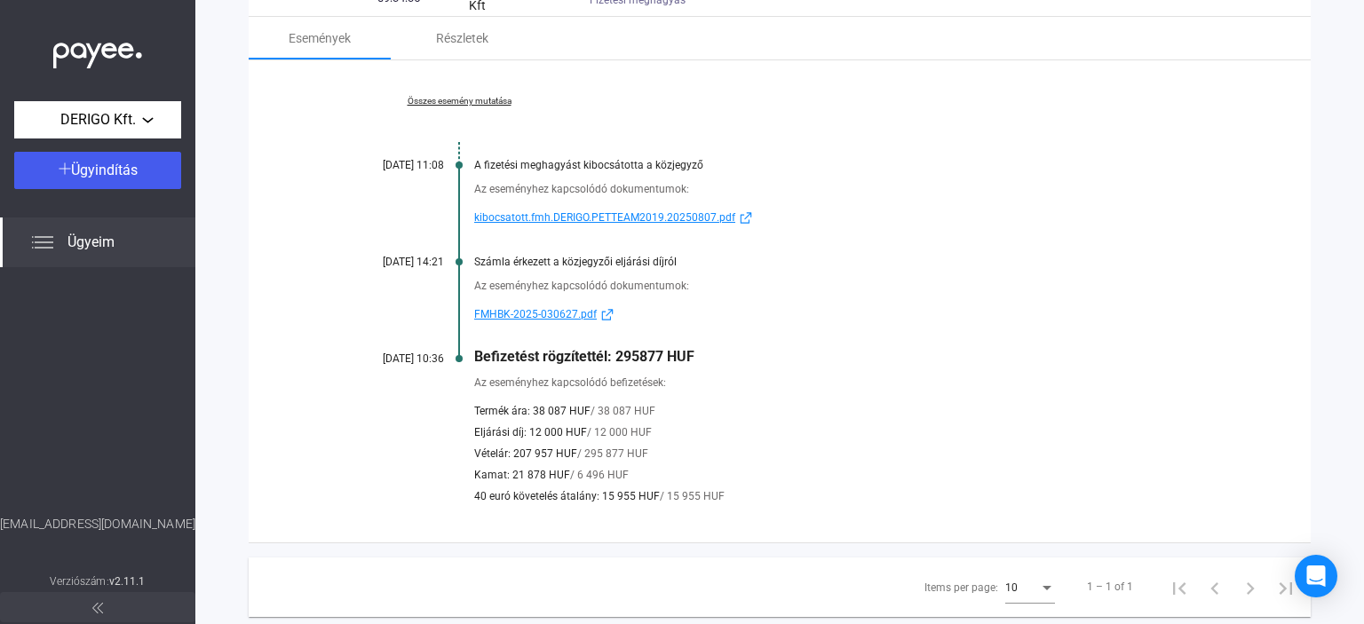
scroll to position [266, 0]
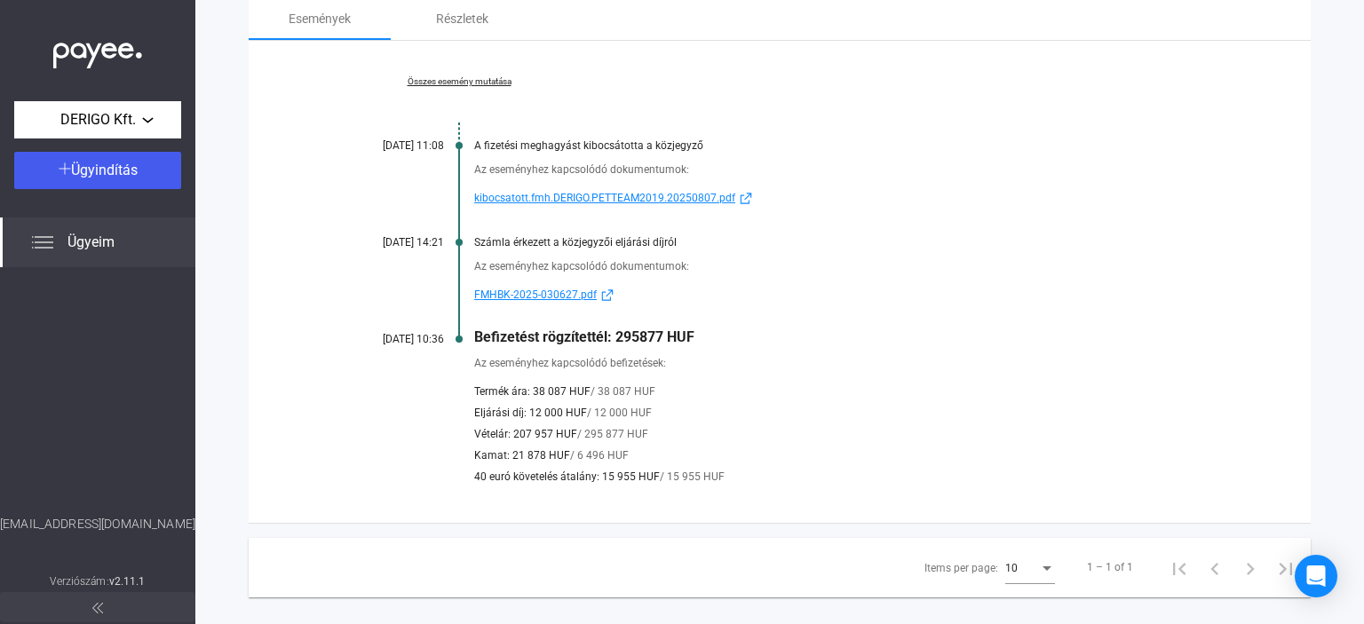
drag, startPoint x: 472, startPoint y: 390, endPoint x: 651, endPoint y: 457, distance: 190.8
click at [650, 459] on div "Az eseményhez kapcsolódó befizetések: Termék ára: 38 087 HUF / 38 087 HUF Eljár…" at bounding box center [779, 416] width 884 height 142
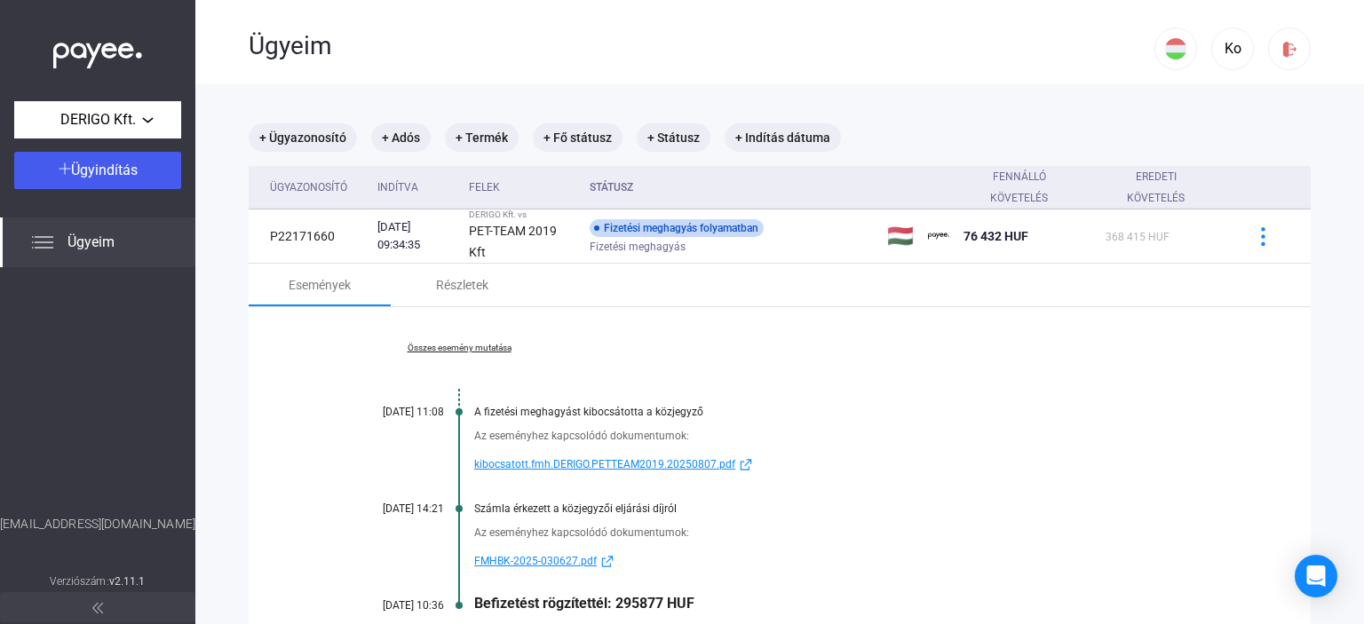
scroll to position [178, 0]
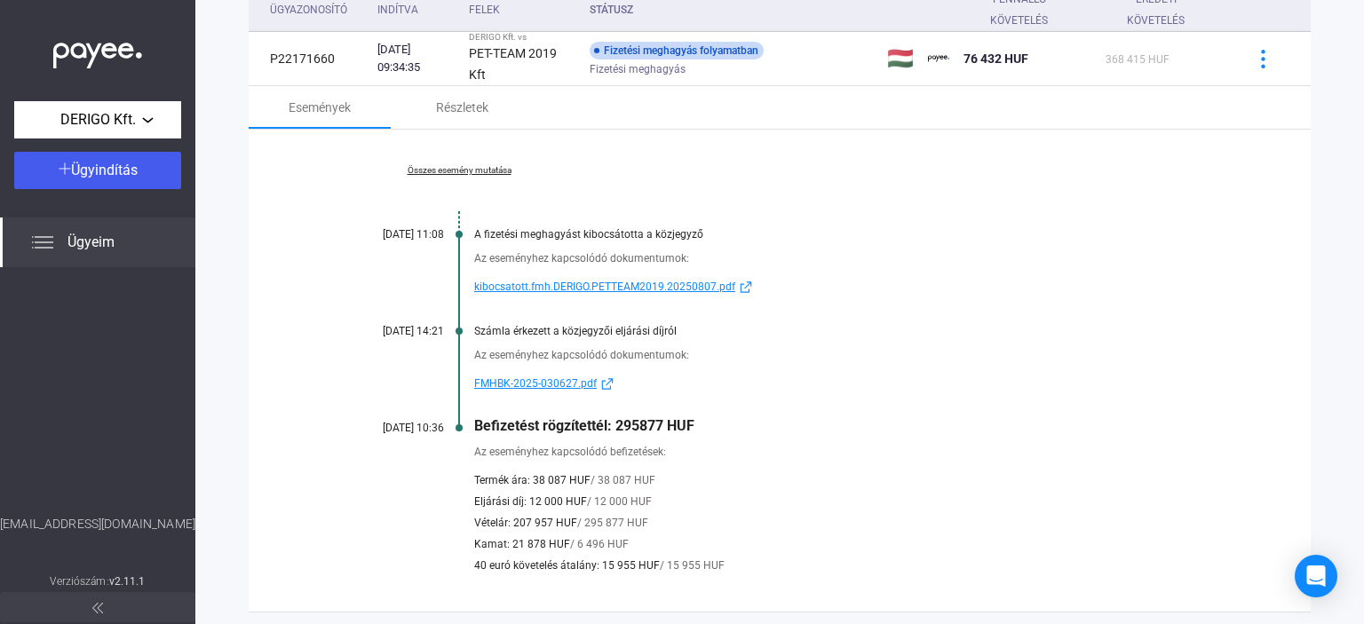
click at [669, 440] on div "Az eseményhez kapcsolódó befizetések: Termék ára: 38 087 HUF / 38 087 HUF Eljár…" at bounding box center [779, 505] width 884 height 142
click at [577, 285] on span "kibocsatott.fmh.DERIGO.PETTEAM2019.20250807.pdf" at bounding box center [604, 286] width 261 height 21
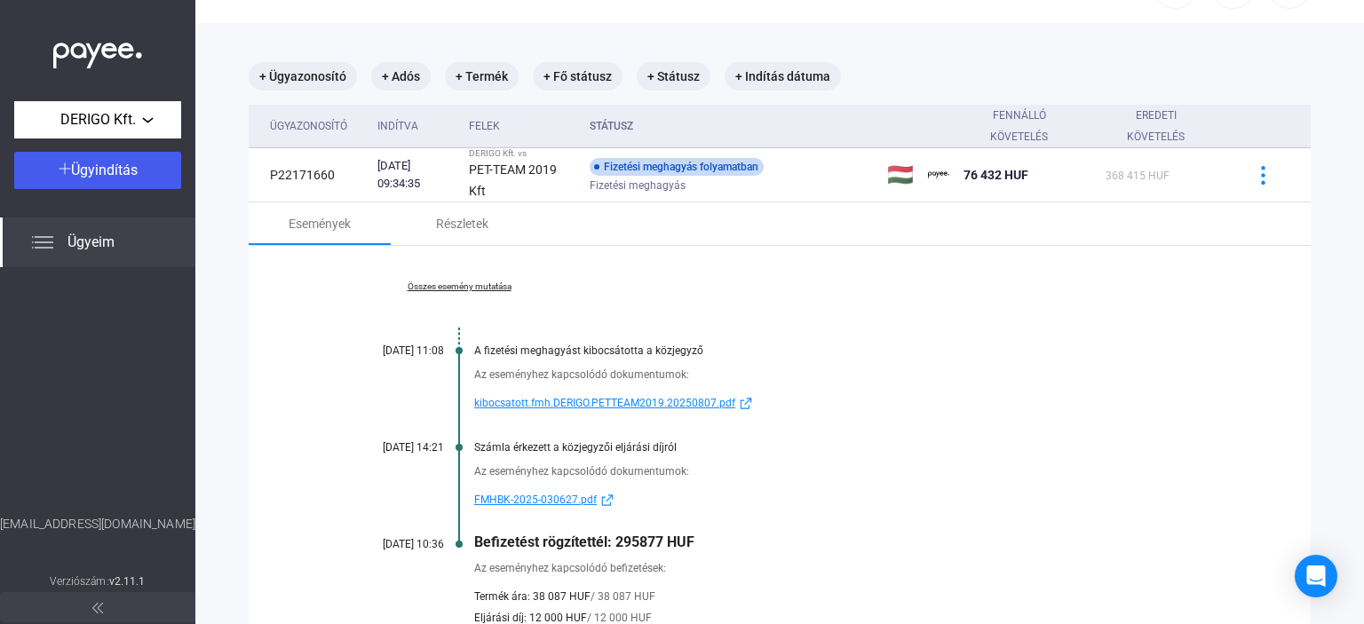
scroll to position [0, 0]
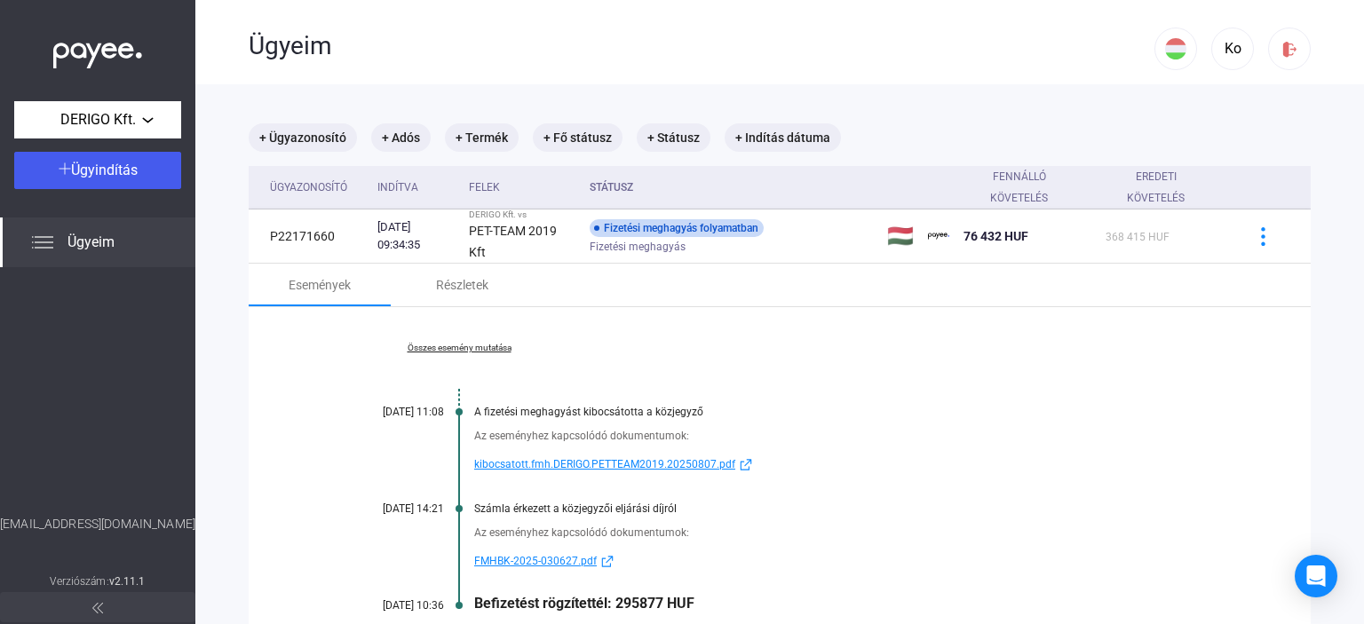
click at [1147, 353] on div "Összes esemény mutatása [DATE] 11:08 A fizetési meghagyást kibocsátotta a közje…" at bounding box center [780, 548] width 1062 height 482
